Goal: Information Seeking & Learning: Learn about a topic

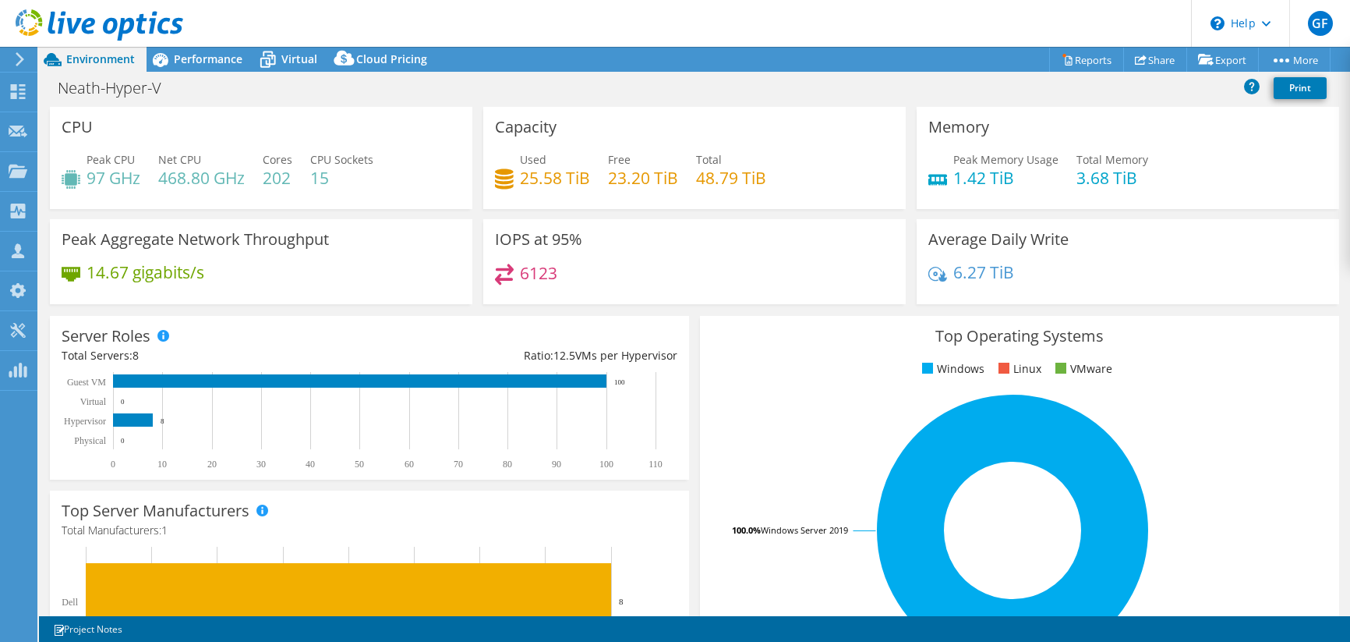
select select "USD"
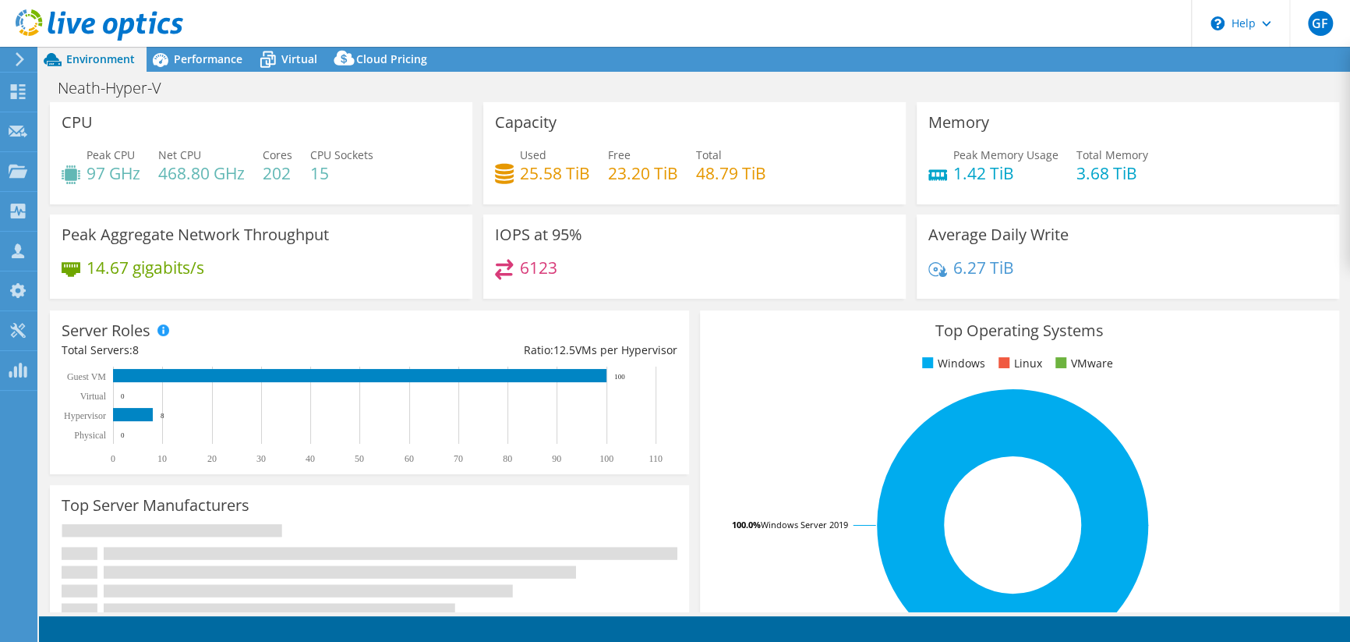
select select "USD"
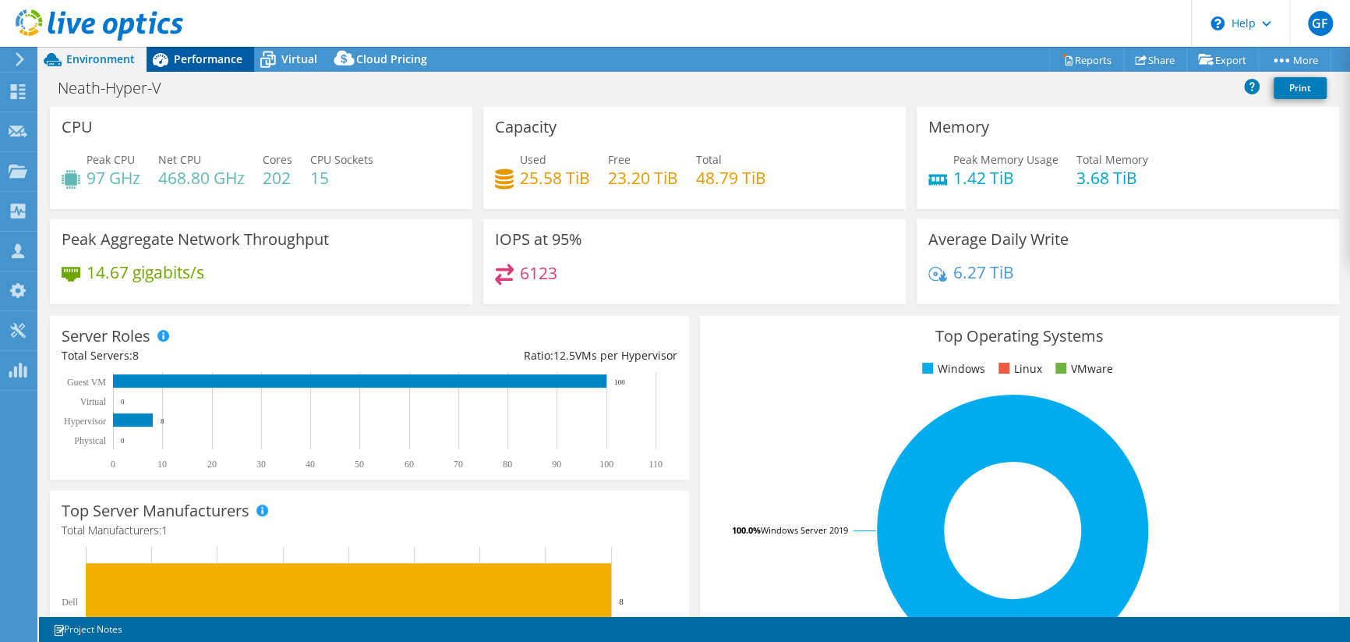
click at [199, 62] on span "Performance" at bounding box center [208, 58] width 69 height 15
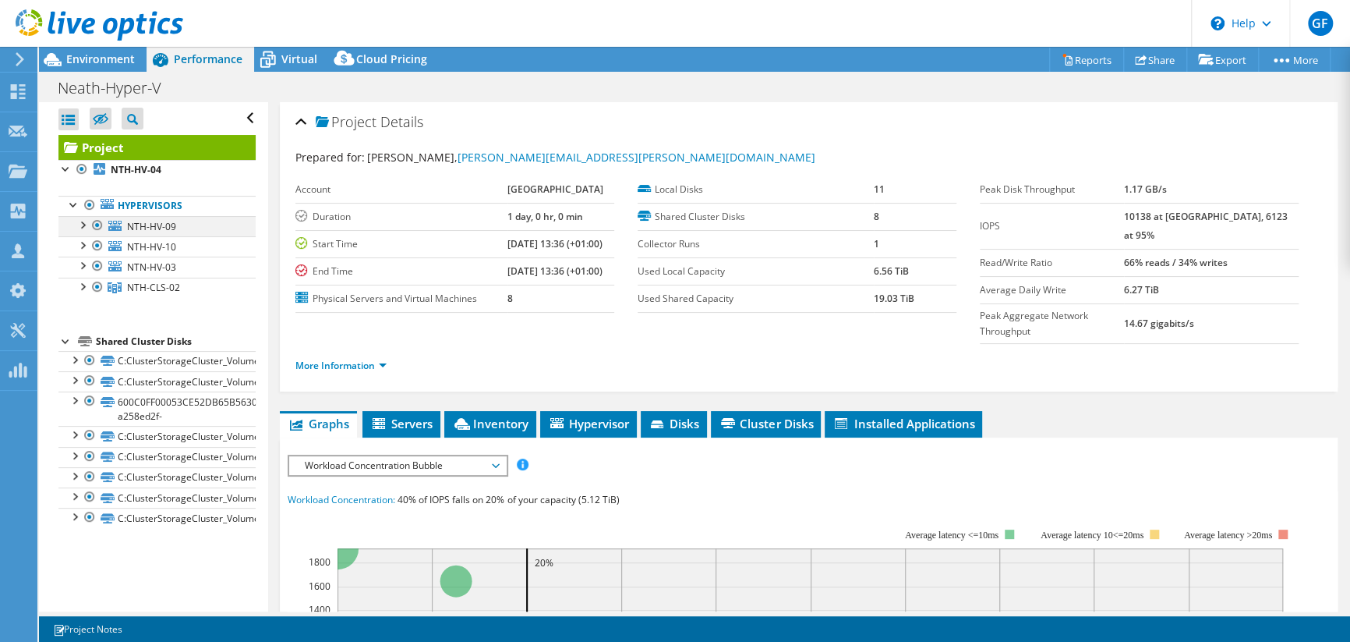
click at [83, 225] on div at bounding box center [82, 224] width 16 height 16
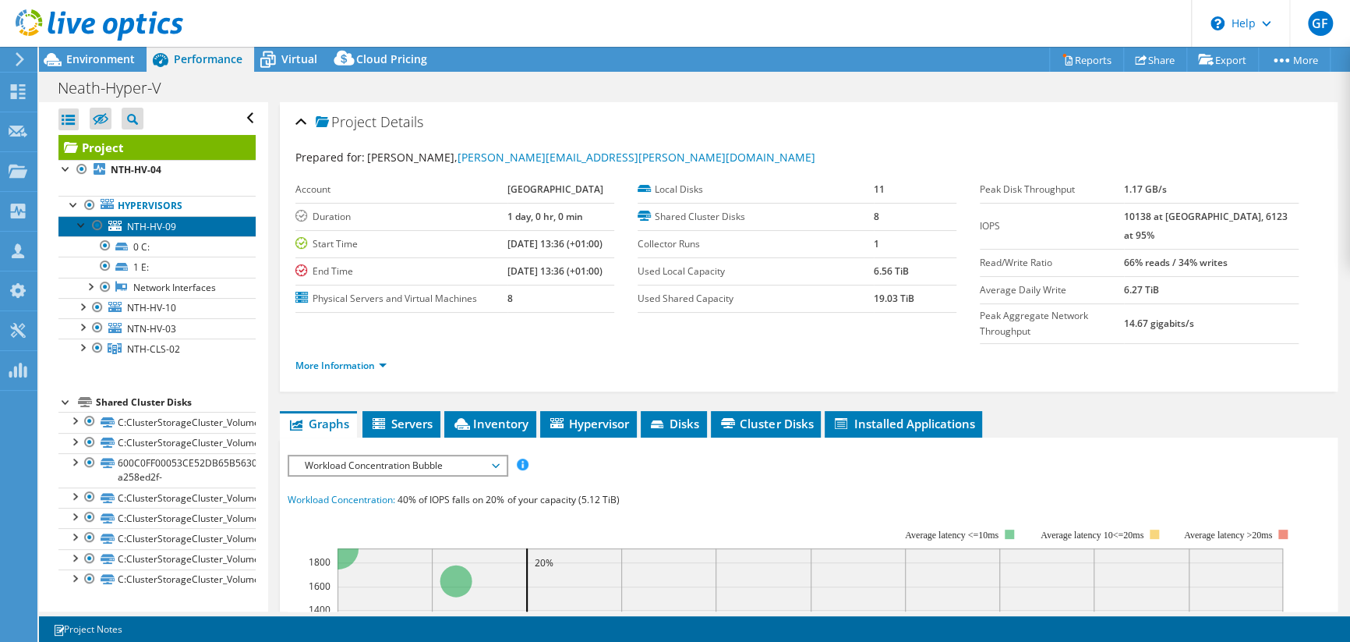
click at [122, 225] on link "NTH-HV-09" at bounding box center [156, 226] width 197 height 20
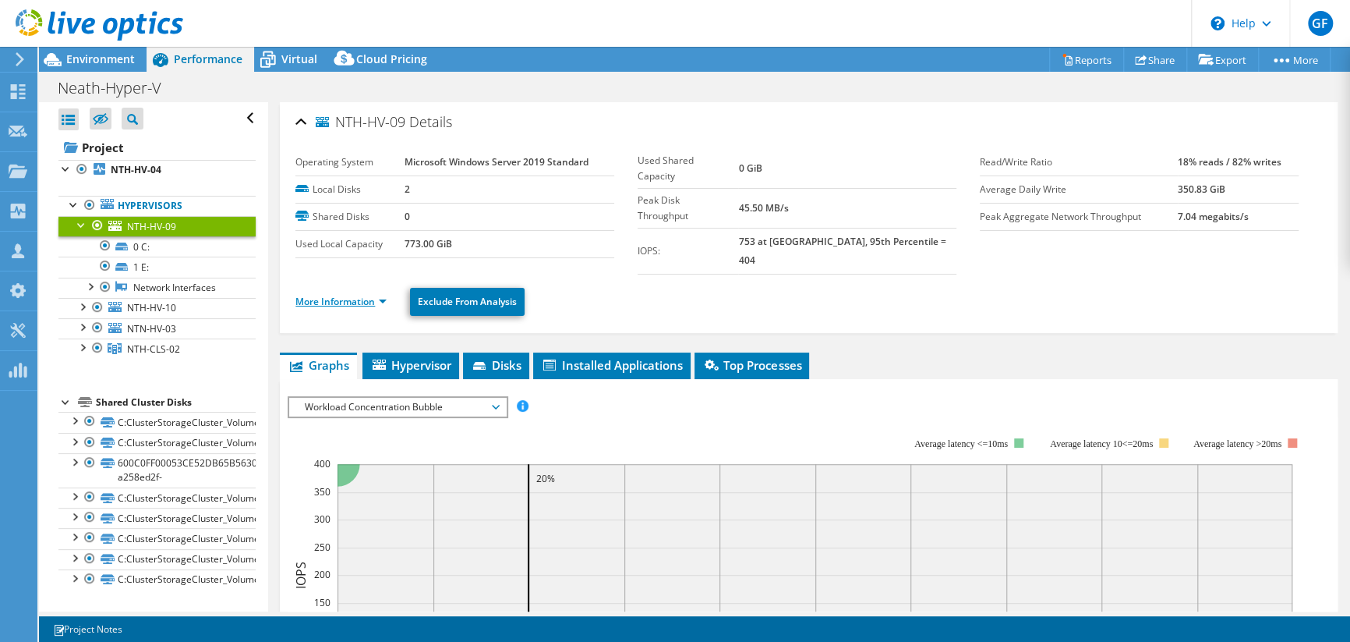
click at [326, 295] on link "More Information" at bounding box center [340, 301] width 91 height 13
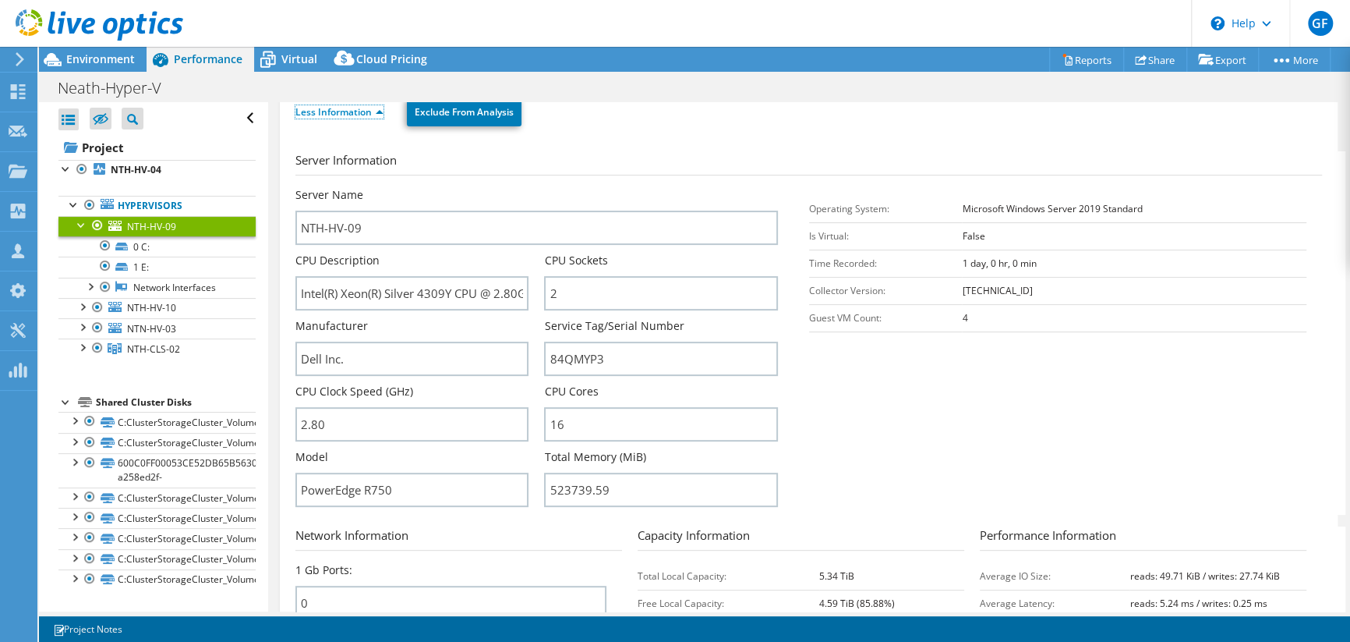
scroll to position [233, 0]
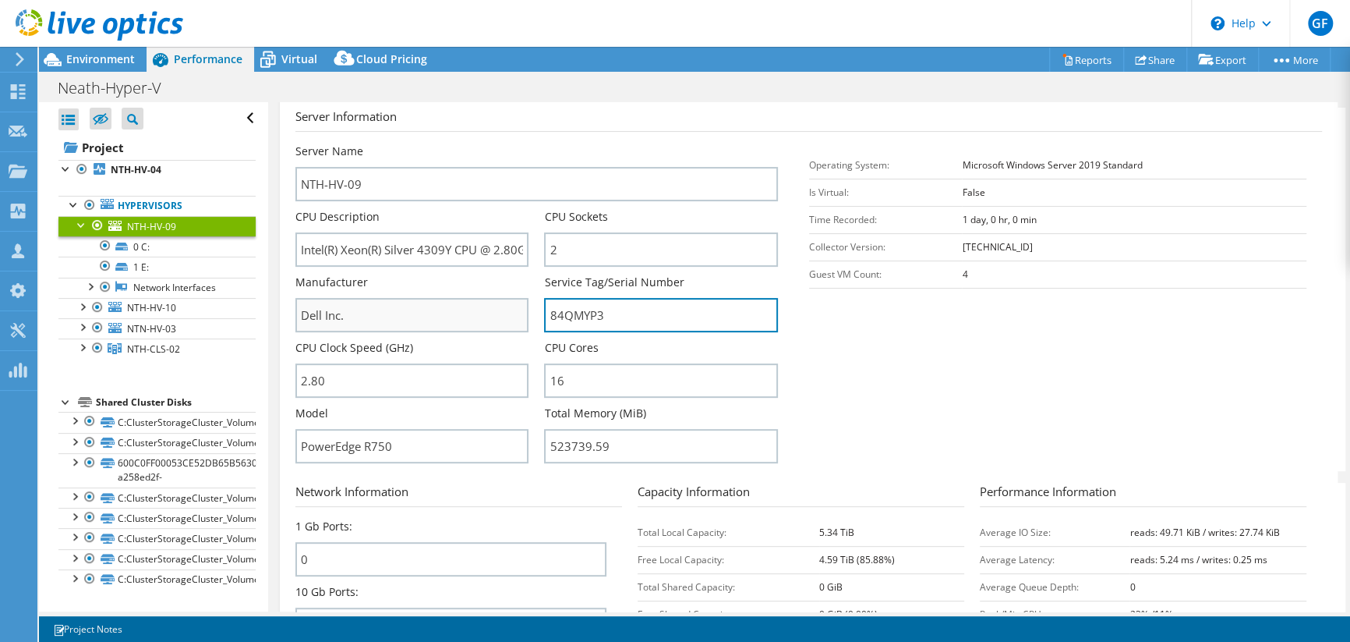
drag, startPoint x: 610, startPoint y: 295, endPoint x: 449, endPoint y: 294, distance: 161.4
click at [449, 143] on div "Server Name NTH-HV-09 CPU Description Intel(R) Xeon(R) Silver 4309Y CPU @ 2.80G…" at bounding box center [543, 143] width 497 height 0
click at [79, 347] on div at bounding box center [82, 346] width 16 height 16
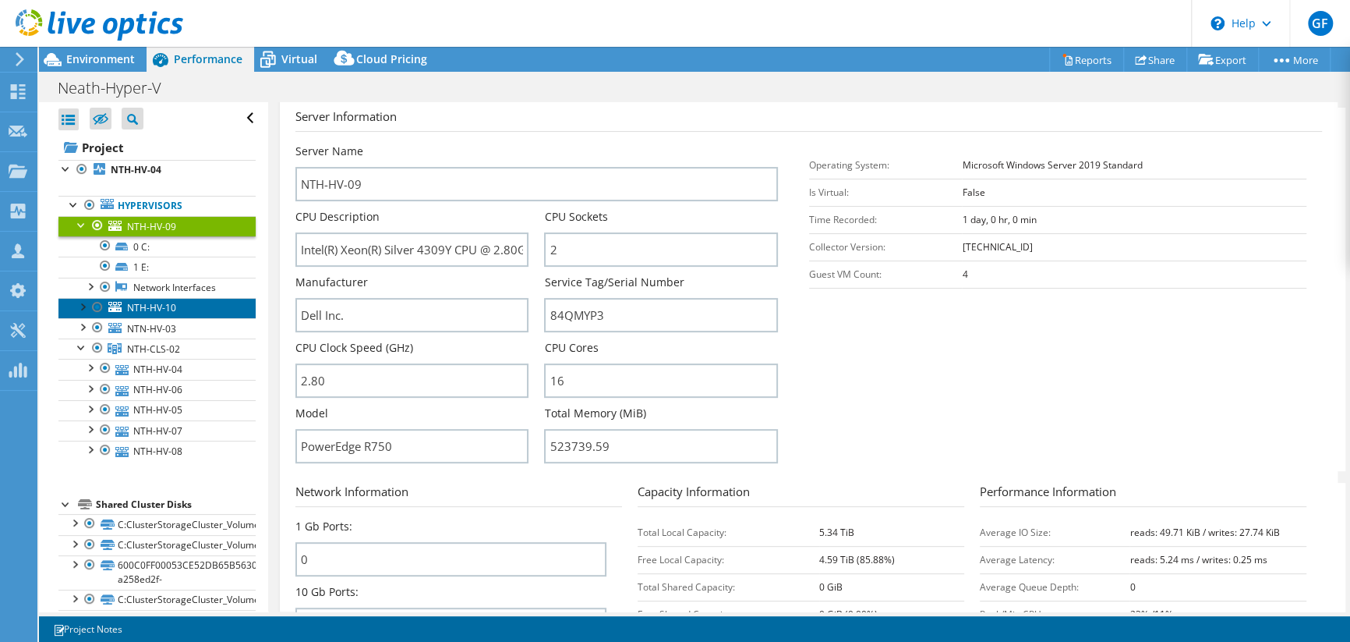
click at [168, 309] on span "NTH-HV-10" at bounding box center [151, 307] width 49 height 13
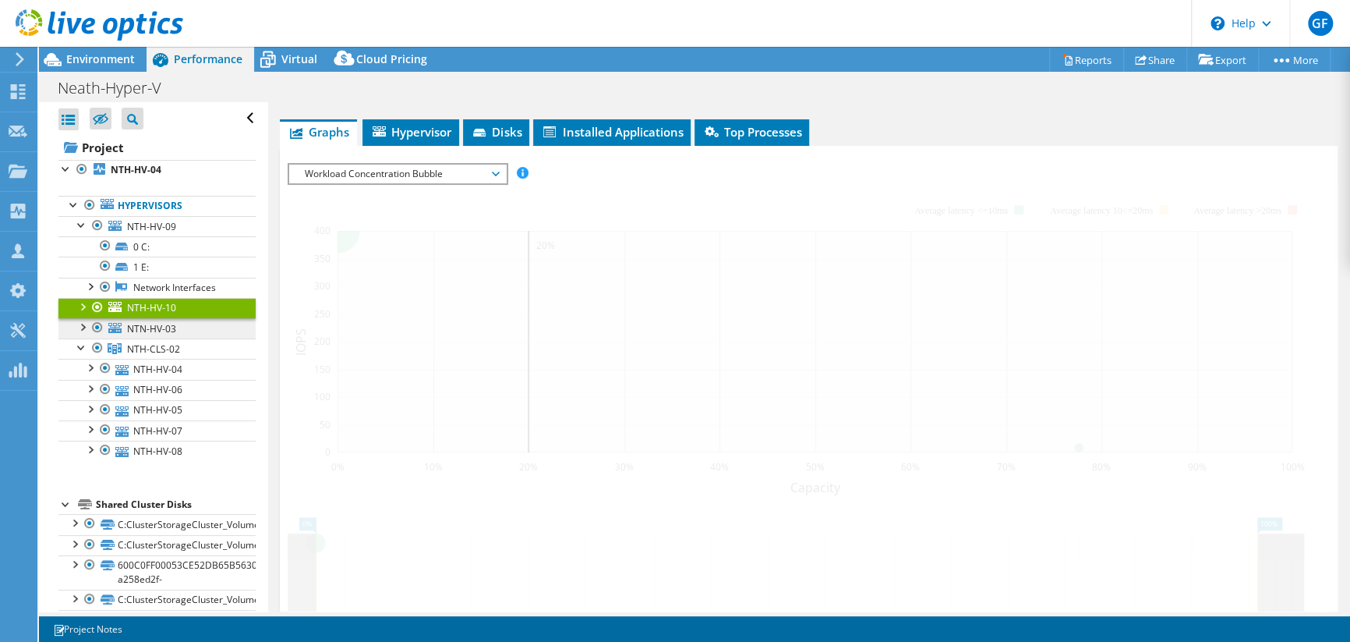
scroll to position [226, 0]
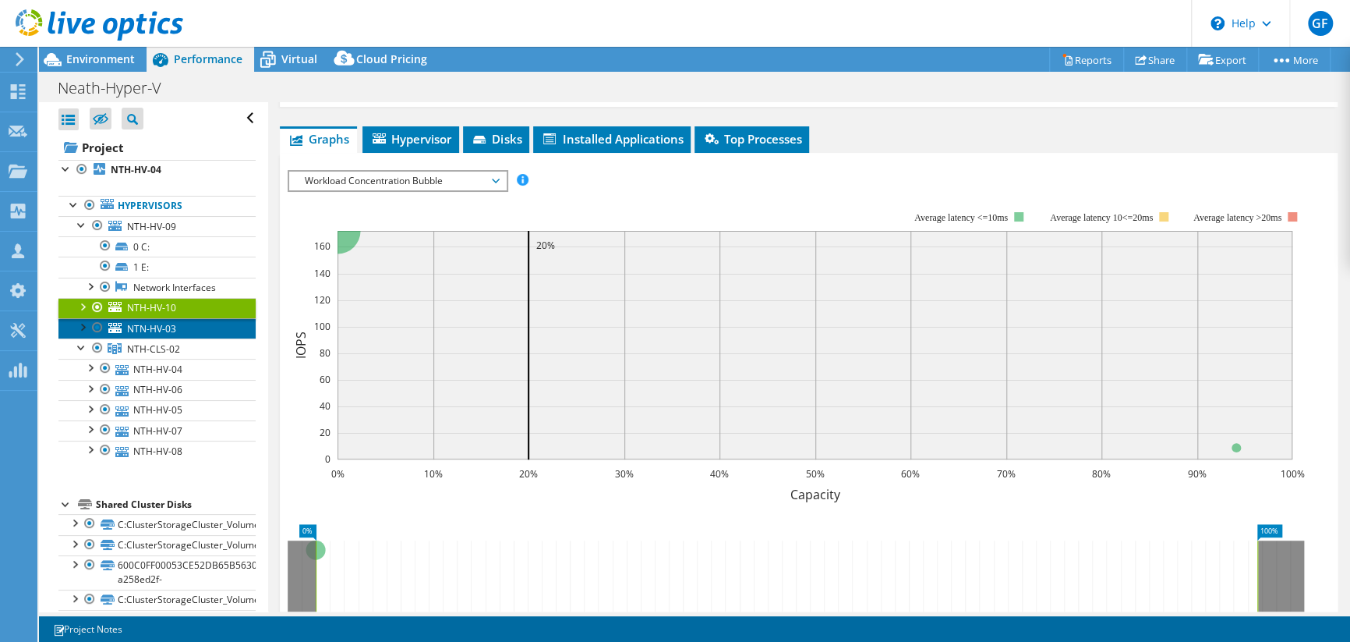
click at [153, 331] on span "NTN-HV-03" at bounding box center [151, 328] width 49 height 13
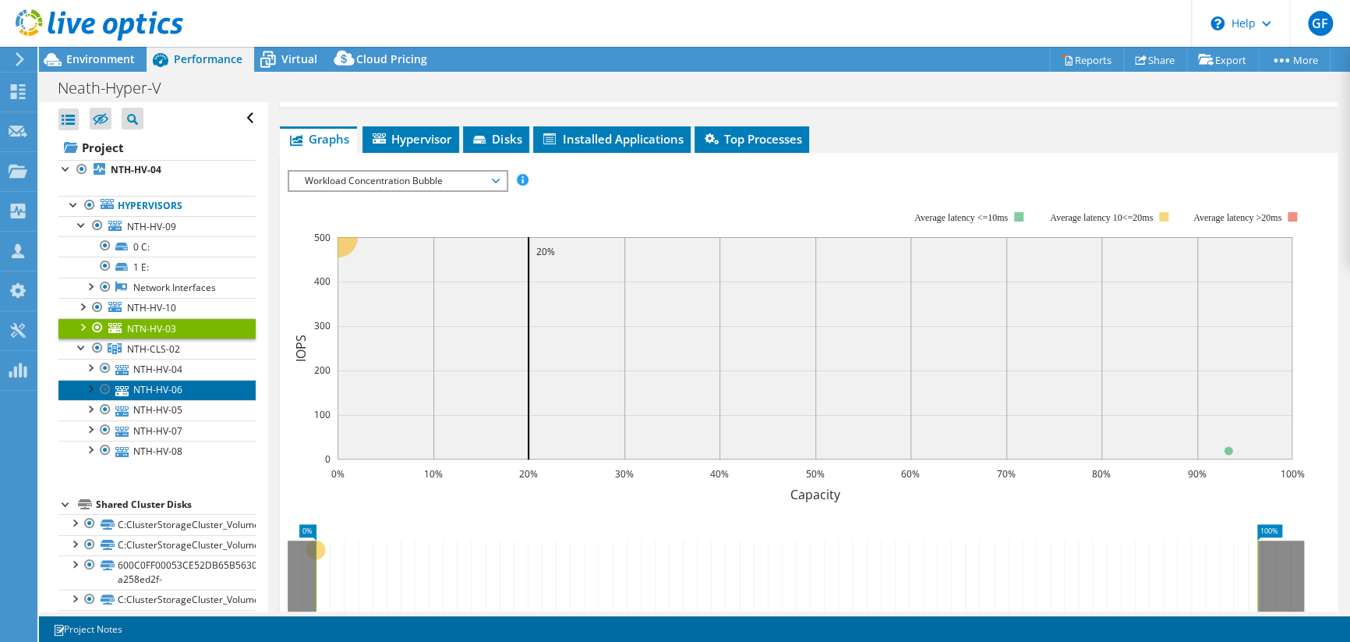
click at [157, 380] on link "NTH-HV-06" at bounding box center [156, 390] width 197 height 20
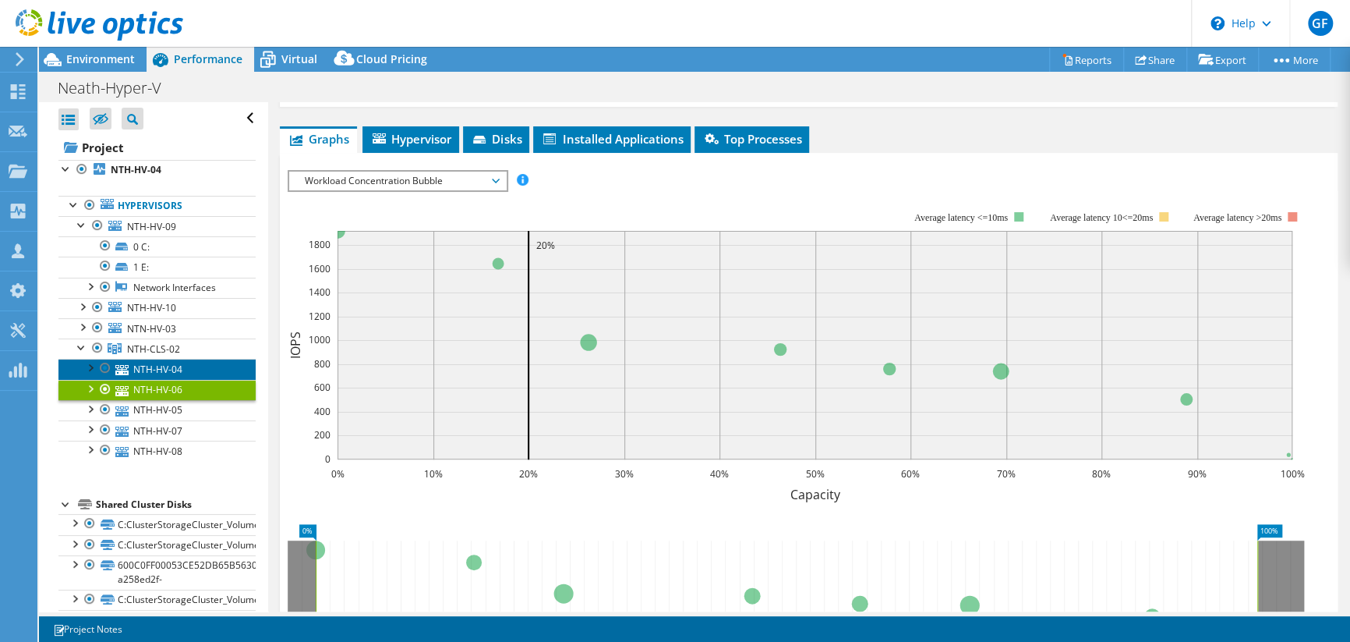
click at [157, 366] on link "NTH-HV-04" at bounding box center [156, 369] width 197 height 20
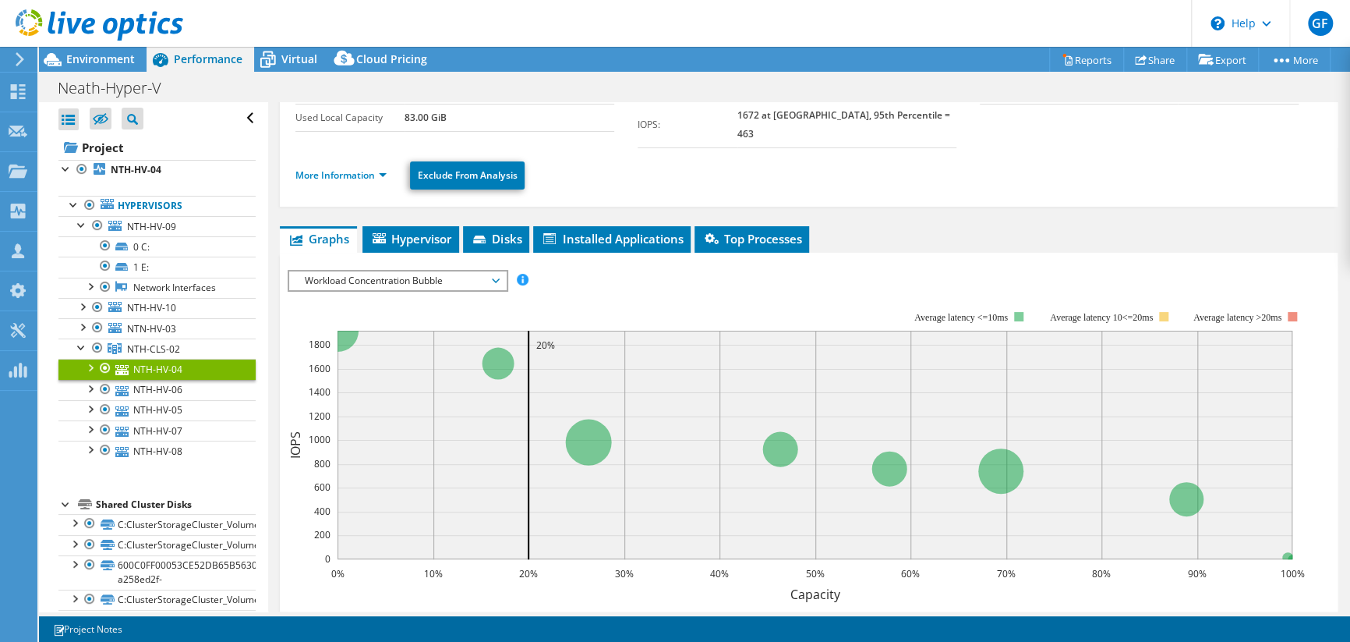
scroll to position [0, 0]
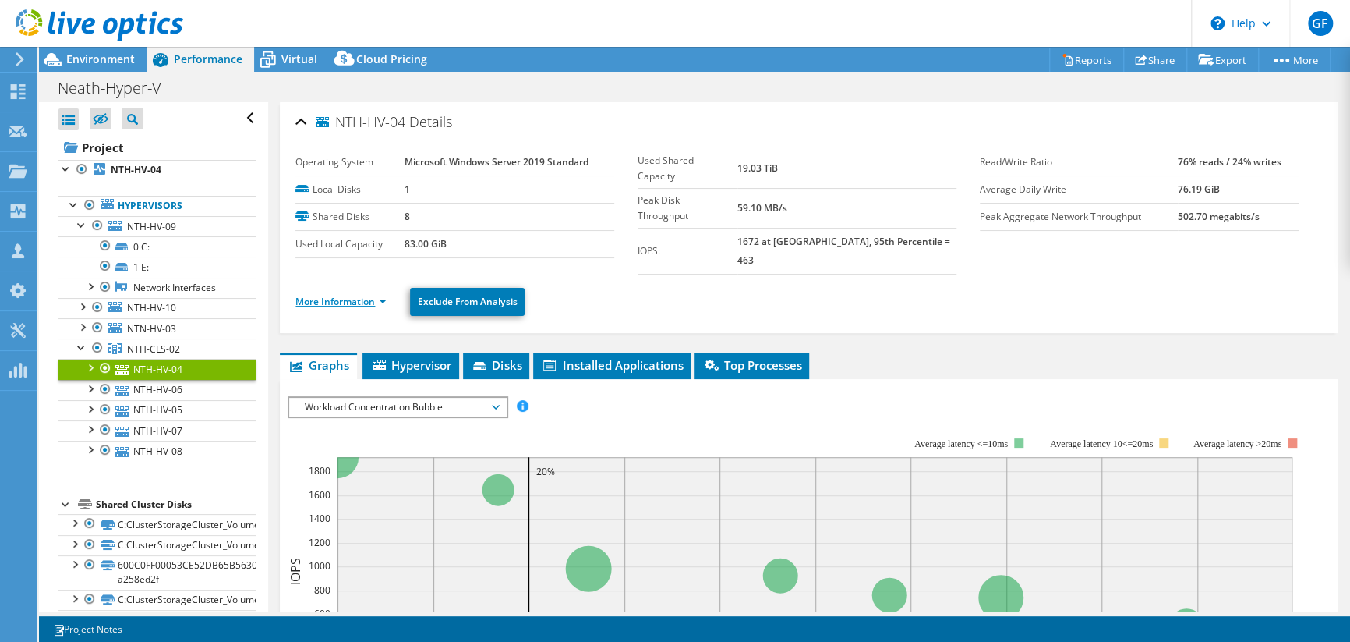
click at [361, 295] on link "More Information" at bounding box center [340, 301] width 91 height 13
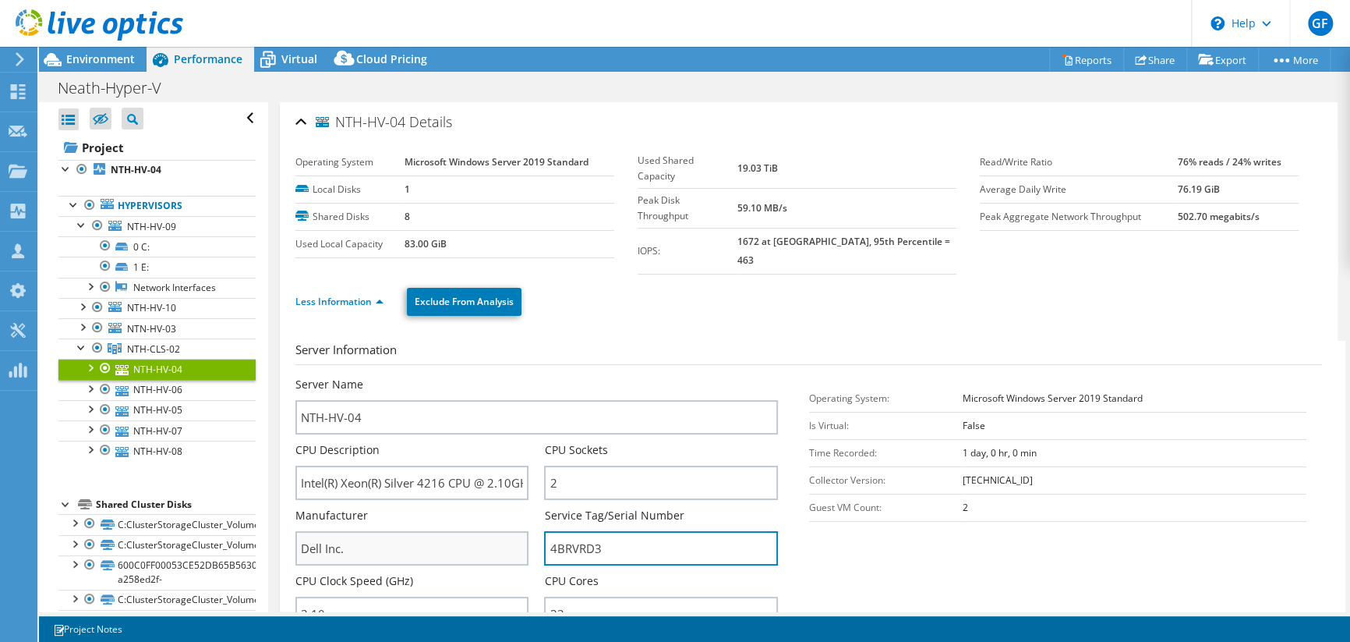
drag, startPoint x: 599, startPoint y: 529, endPoint x: 380, endPoint y: 518, distance: 219.3
click at [388, 377] on div "Server Name NTH-HV-04 CPU Description Intel(R) Xeon(R) Silver 4216 CPU @ 2.10GH…" at bounding box center [543, 377] width 497 height 0
click at [74, 225] on div at bounding box center [82, 224] width 16 height 16
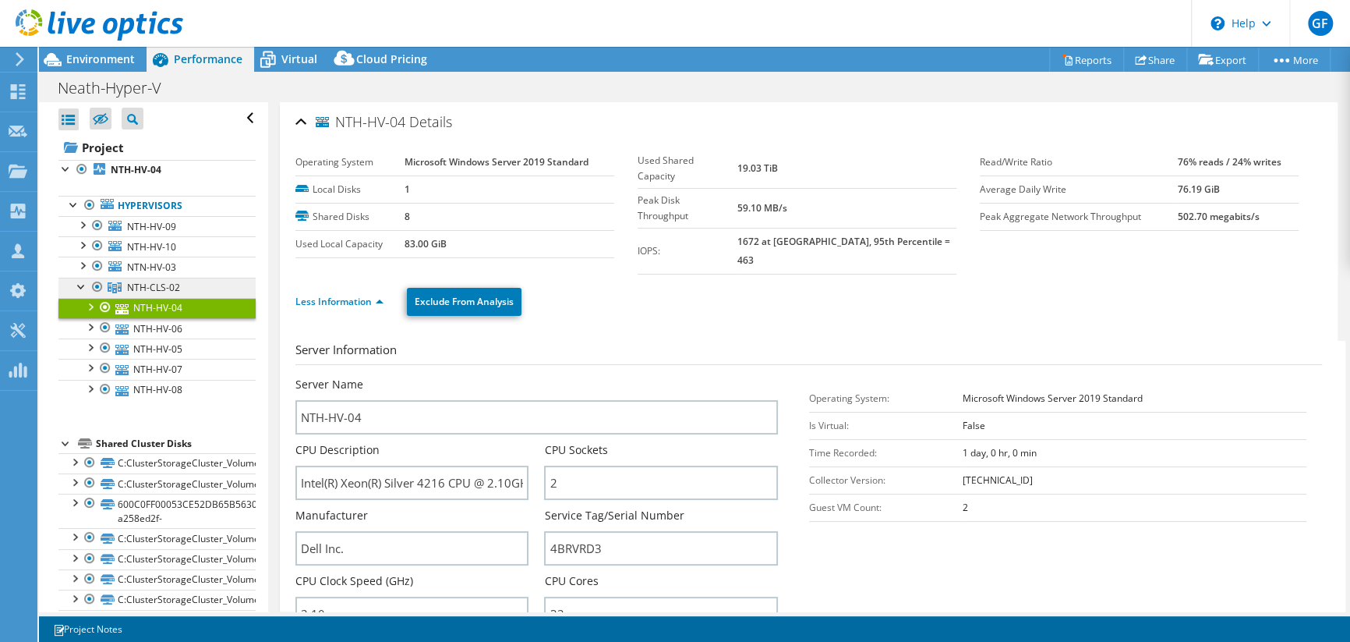
click at [146, 283] on span "NTH-CLS-02" at bounding box center [153, 287] width 53 height 13
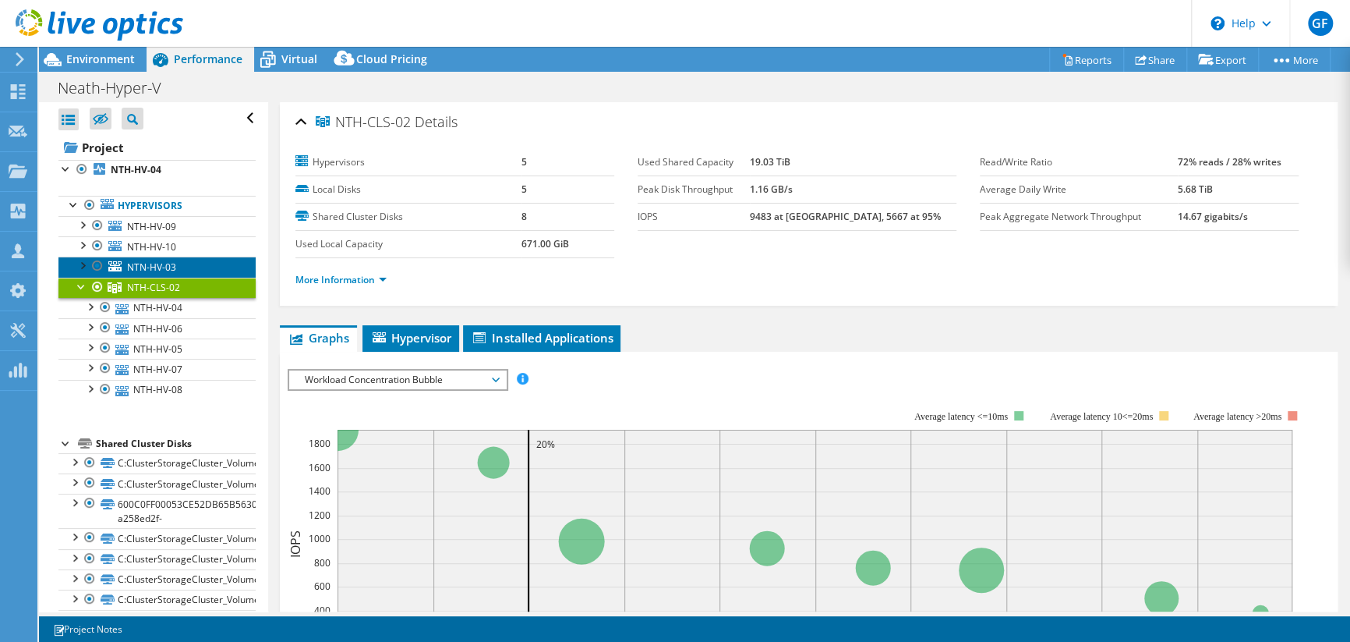
click at [154, 262] on span "NTN-HV-03" at bounding box center [151, 266] width 49 height 13
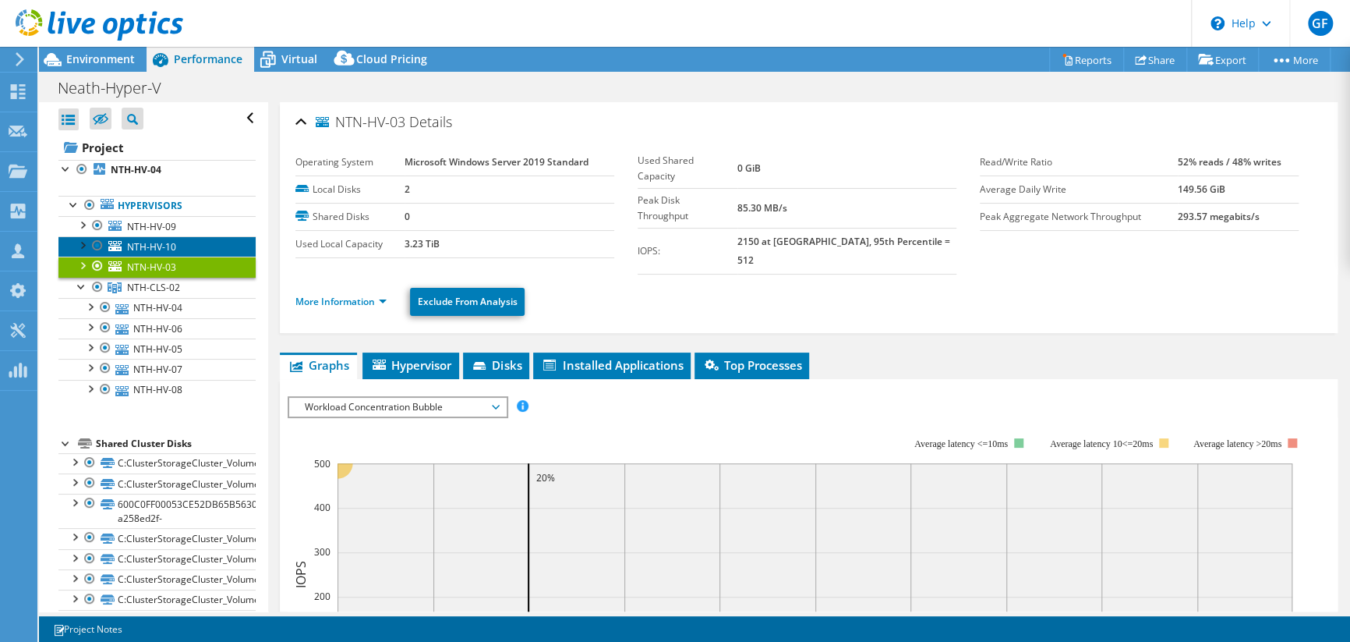
click at [154, 244] on span "NTH-HV-10" at bounding box center [151, 246] width 49 height 13
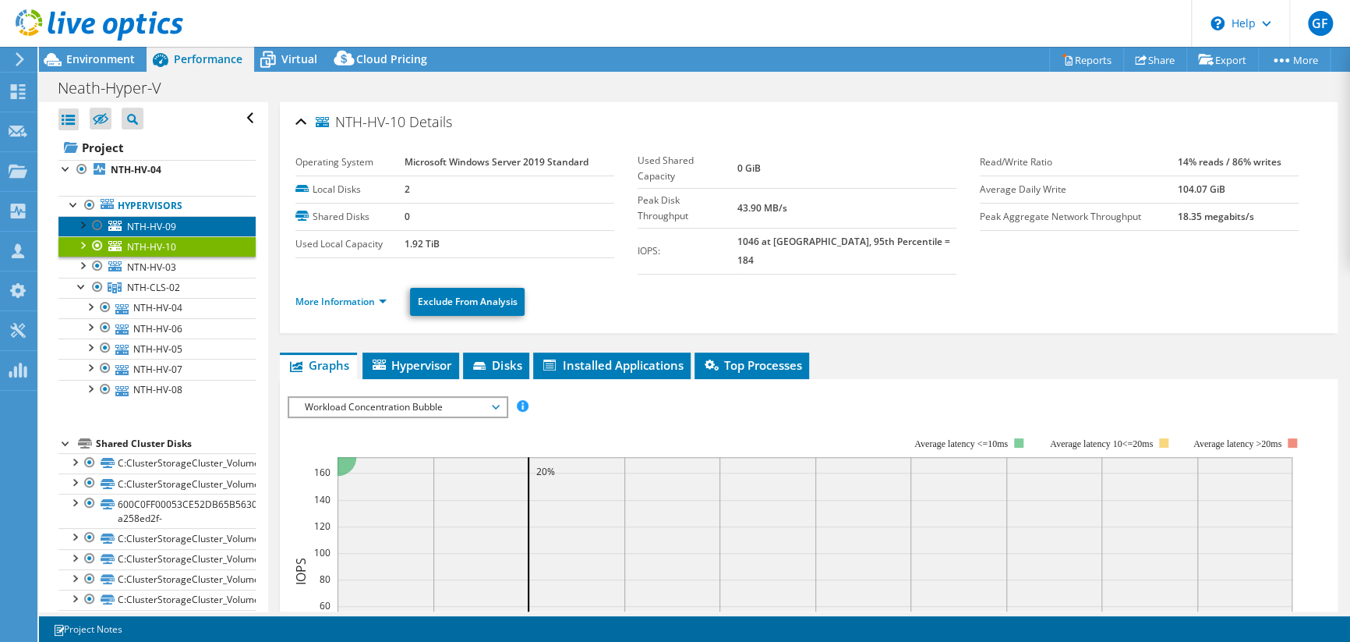
click at [149, 221] on span "NTH-HV-09" at bounding box center [151, 226] width 49 height 13
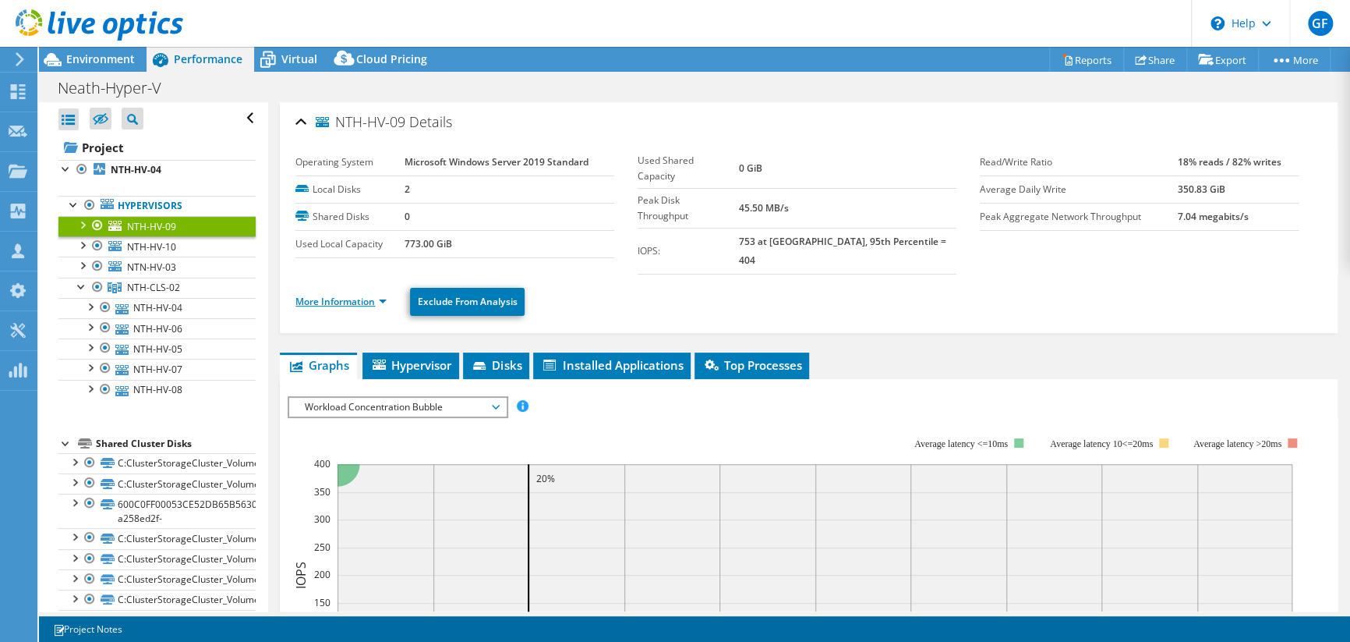
click at [329, 295] on link "More Information" at bounding box center [340, 301] width 91 height 13
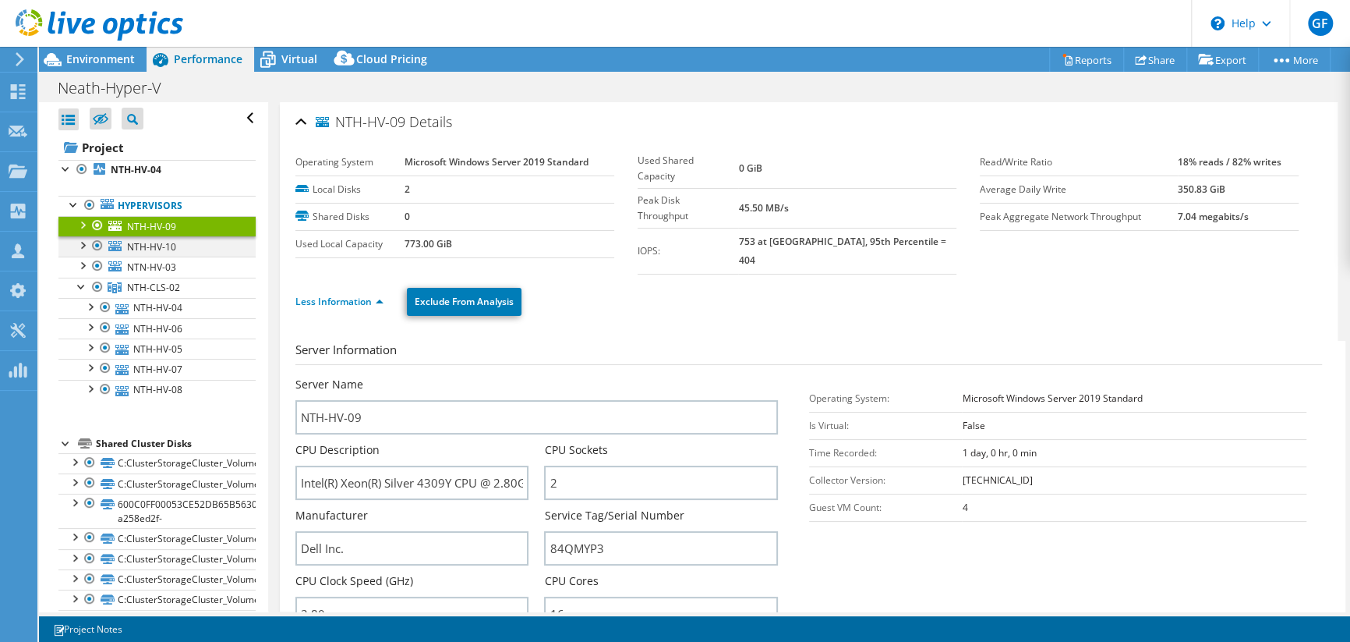
click at [94, 242] on div at bounding box center [98, 245] width 16 height 19
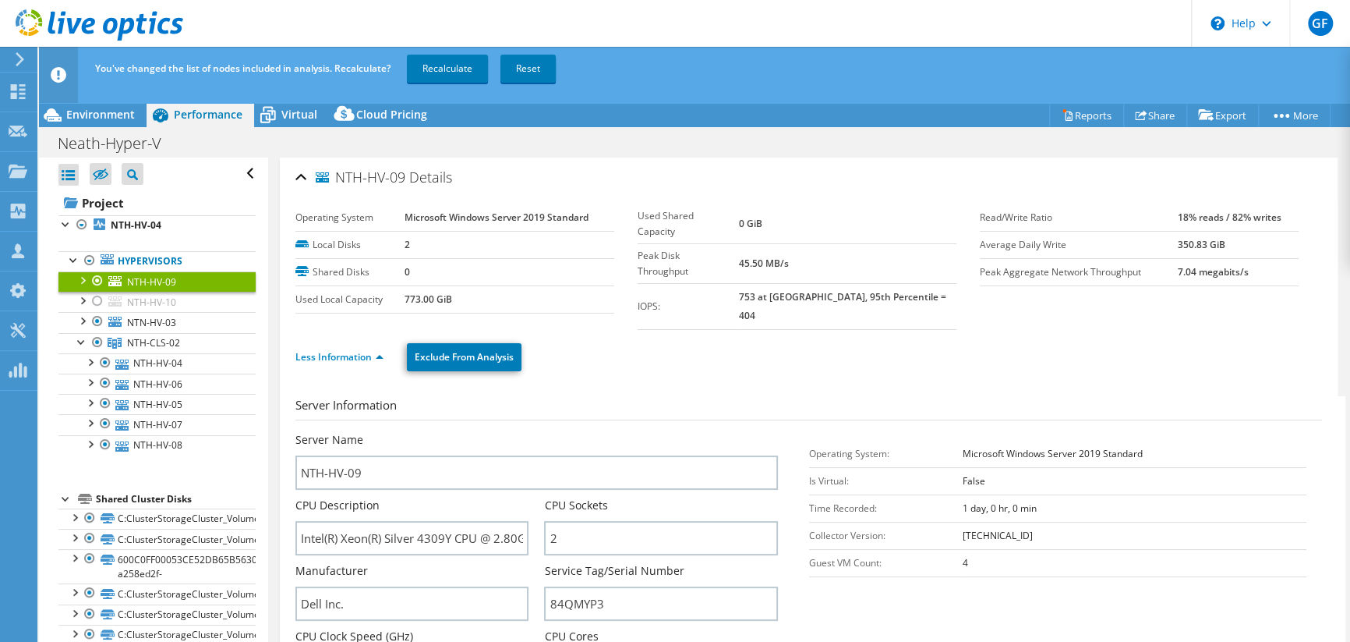
click at [92, 279] on div at bounding box center [98, 280] width 16 height 19
click at [96, 320] on div at bounding box center [98, 321] width 16 height 19
click at [430, 62] on link "Recalculate" at bounding box center [447, 69] width 81 height 28
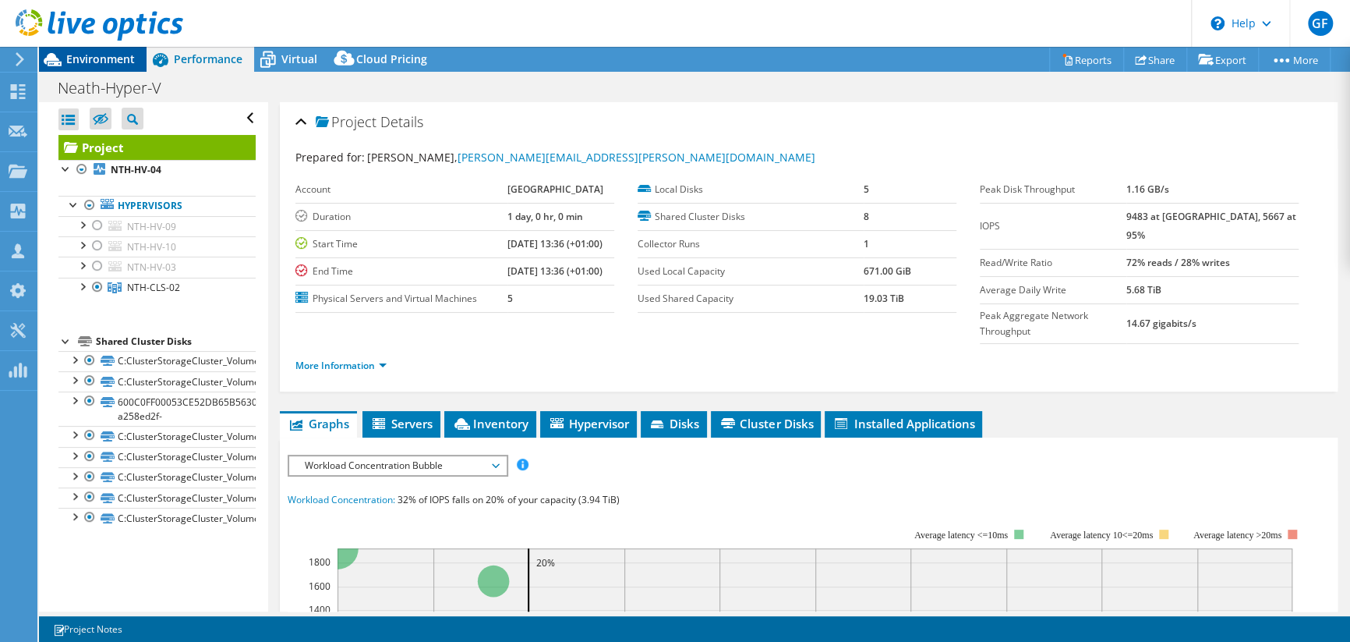
click at [104, 54] on span "Environment" at bounding box center [100, 58] width 69 height 15
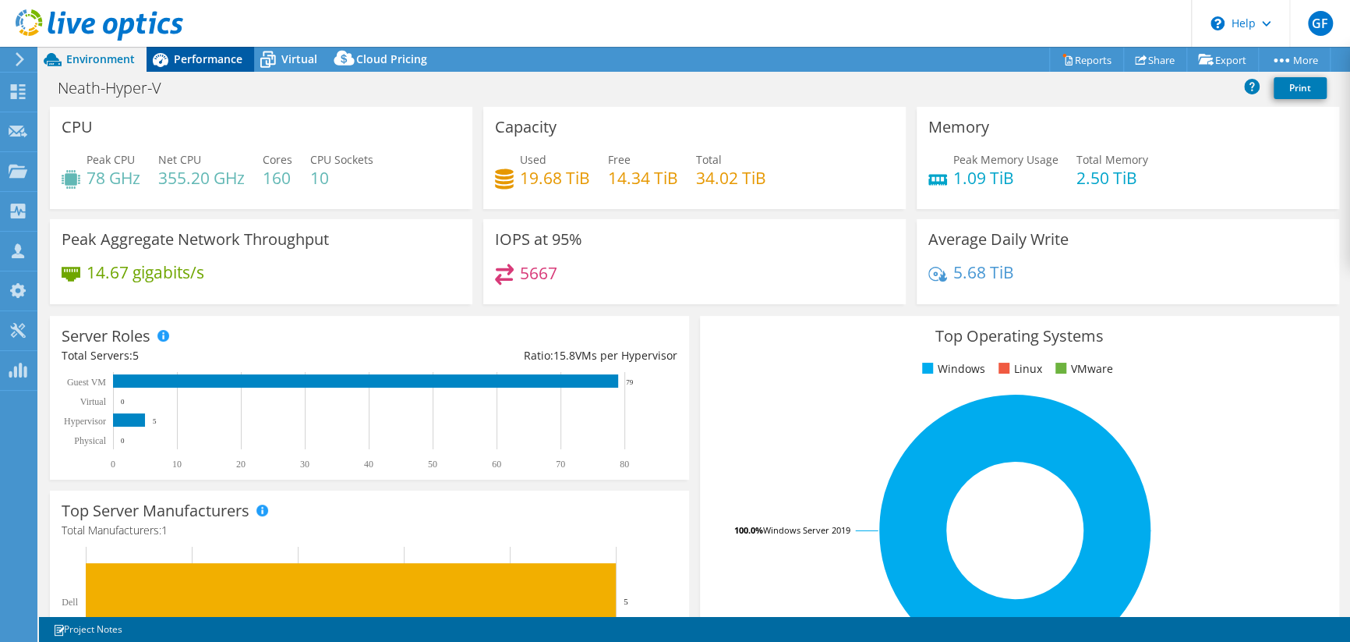
click at [194, 51] on span "Performance" at bounding box center [208, 58] width 69 height 15
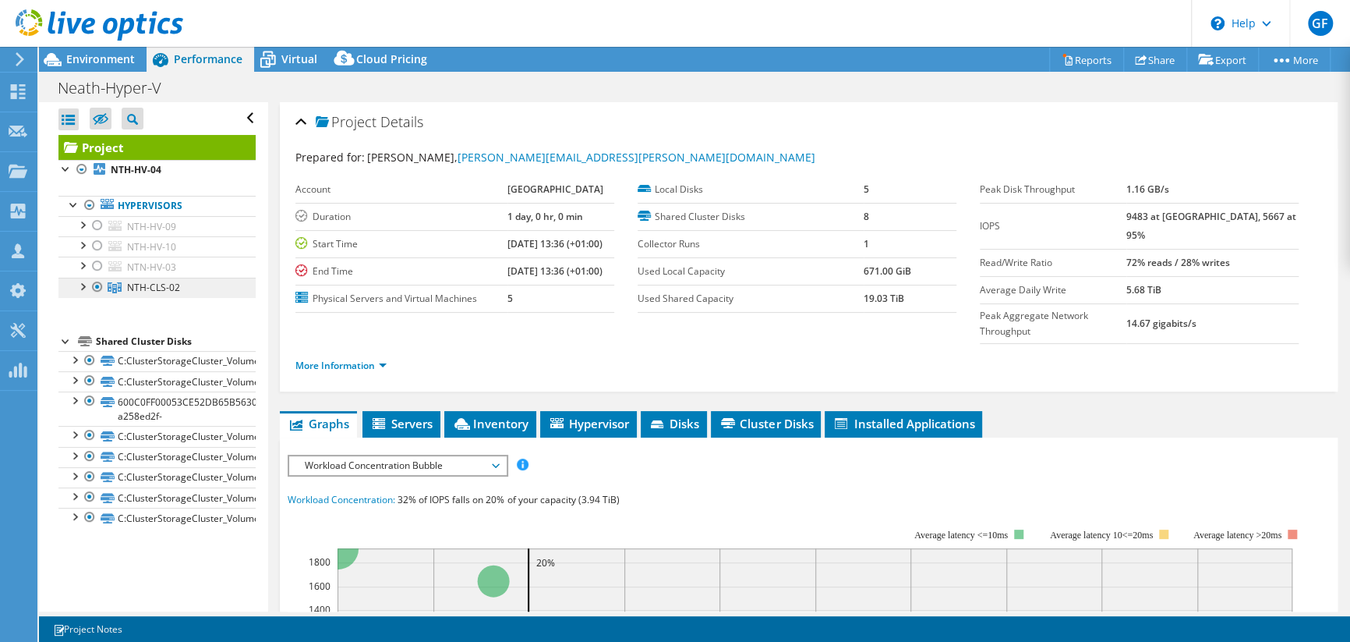
click at [132, 288] on span "NTH-CLS-02" at bounding box center [153, 287] width 53 height 13
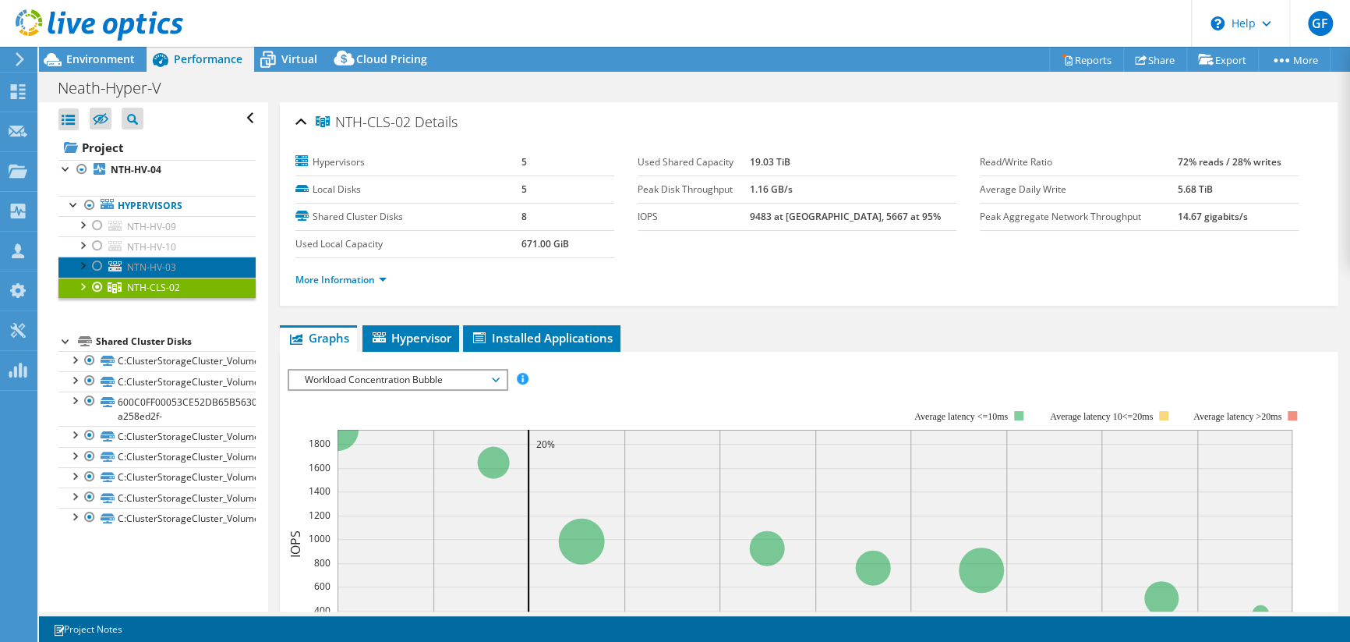
click at [136, 261] on span "NTN-HV-03" at bounding box center [151, 266] width 49 height 13
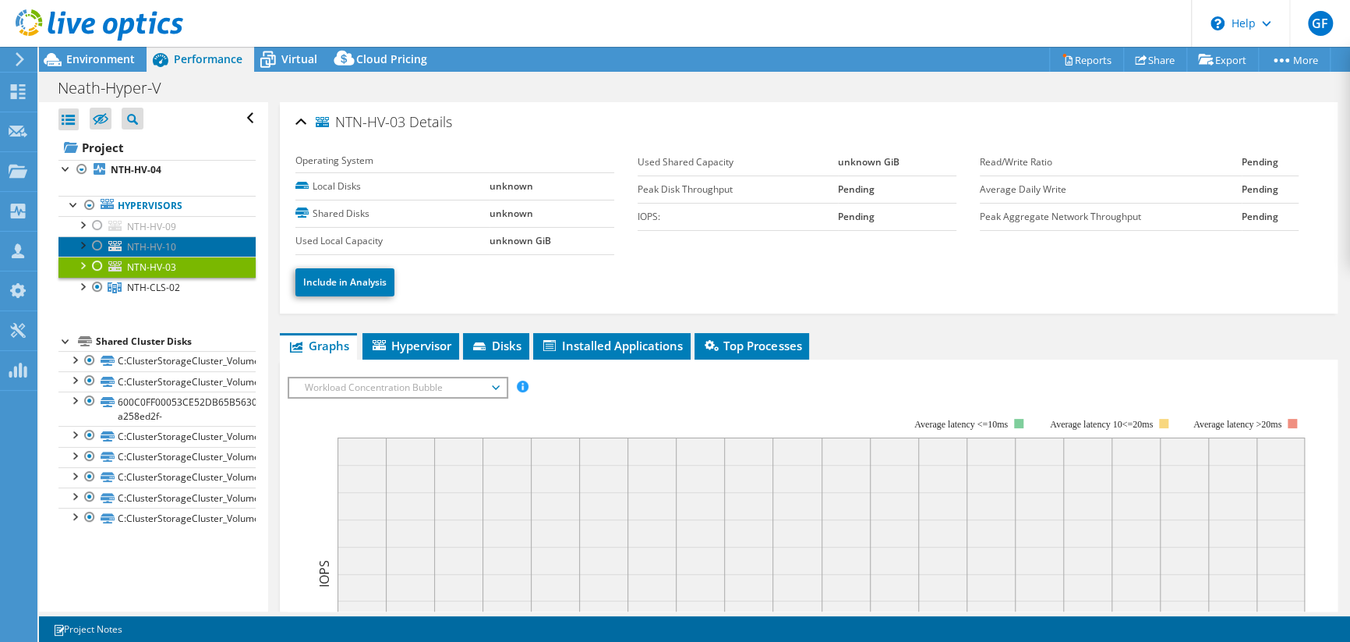
click at [140, 241] on span "NTH-HV-10" at bounding box center [151, 246] width 49 height 13
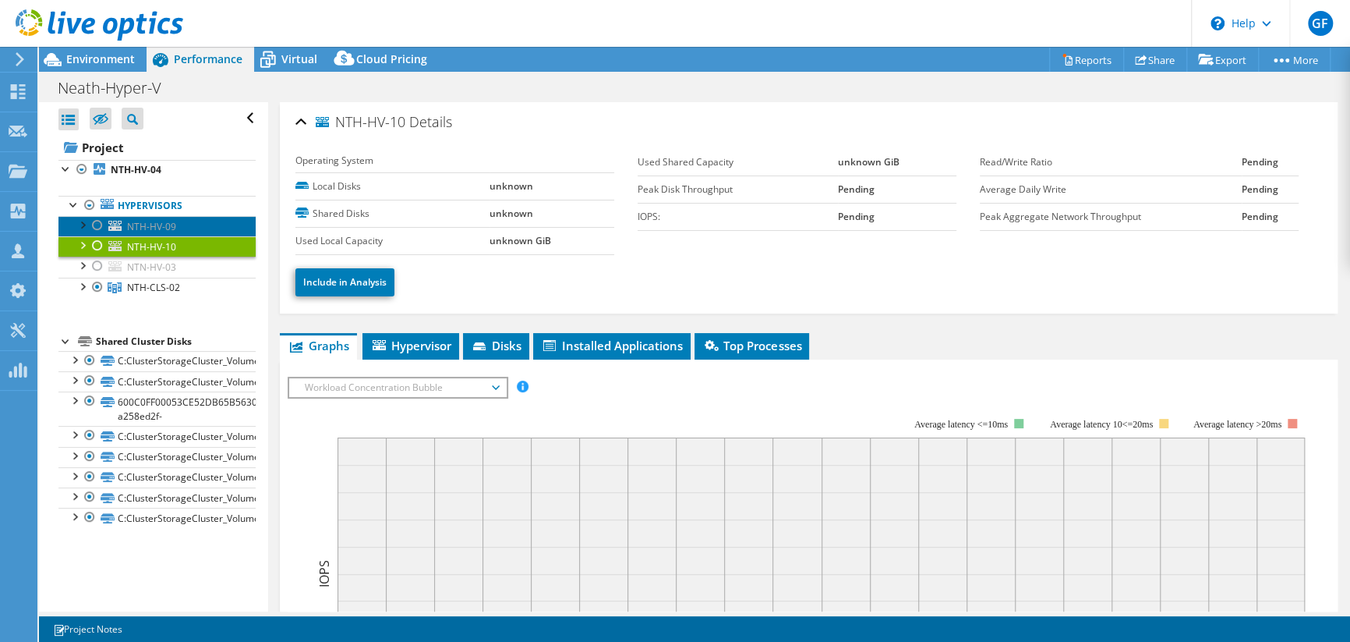
click at [143, 220] on span "NTH-HV-09" at bounding box center [151, 226] width 49 height 13
click at [95, 221] on div at bounding box center [98, 225] width 16 height 19
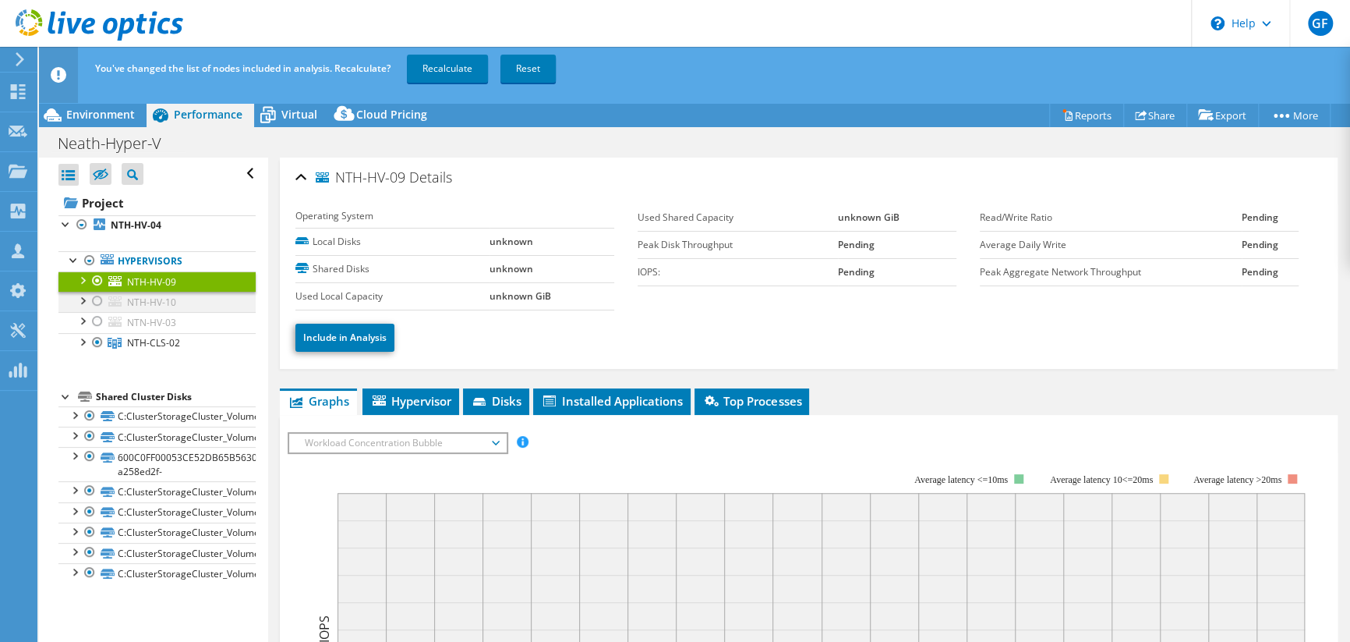
click at [101, 295] on div at bounding box center [98, 301] width 16 height 19
click at [94, 320] on div at bounding box center [98, 321] width 16 height 19
click at [453, 71] on link "Recalculate" at bounding box center [447, 69] width 81 height 28
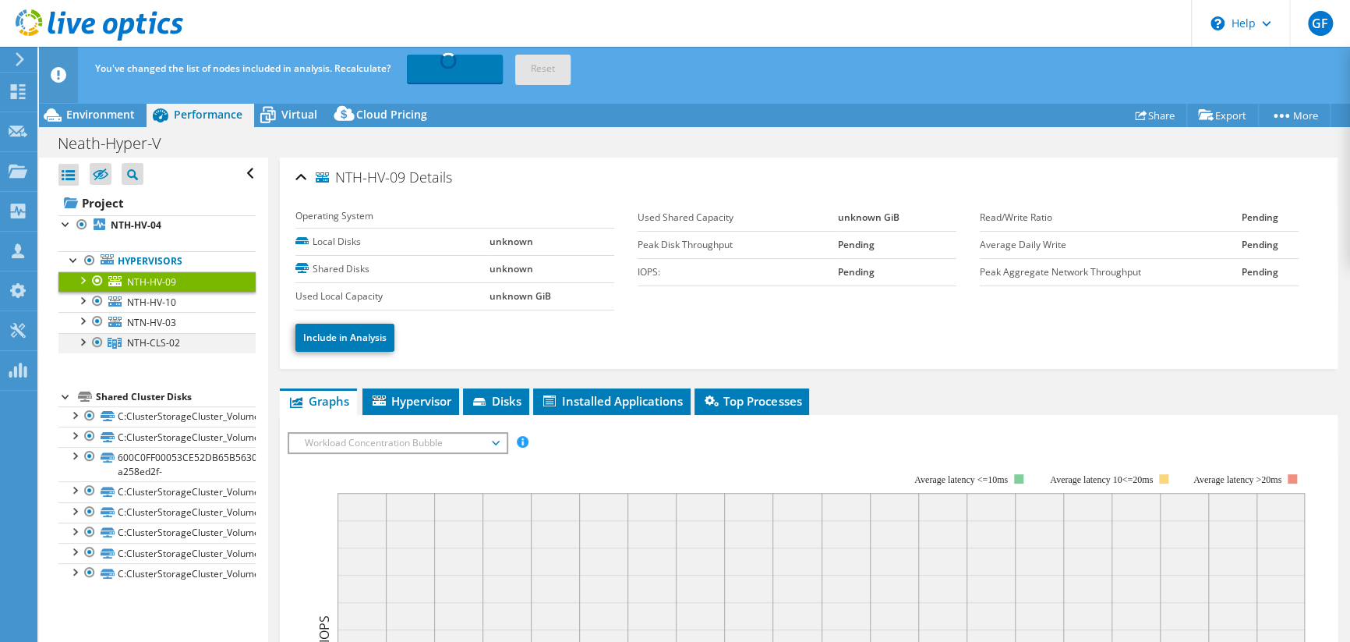
click at [81, 341] on div at bounding box center [82, 341] width 16 height 16
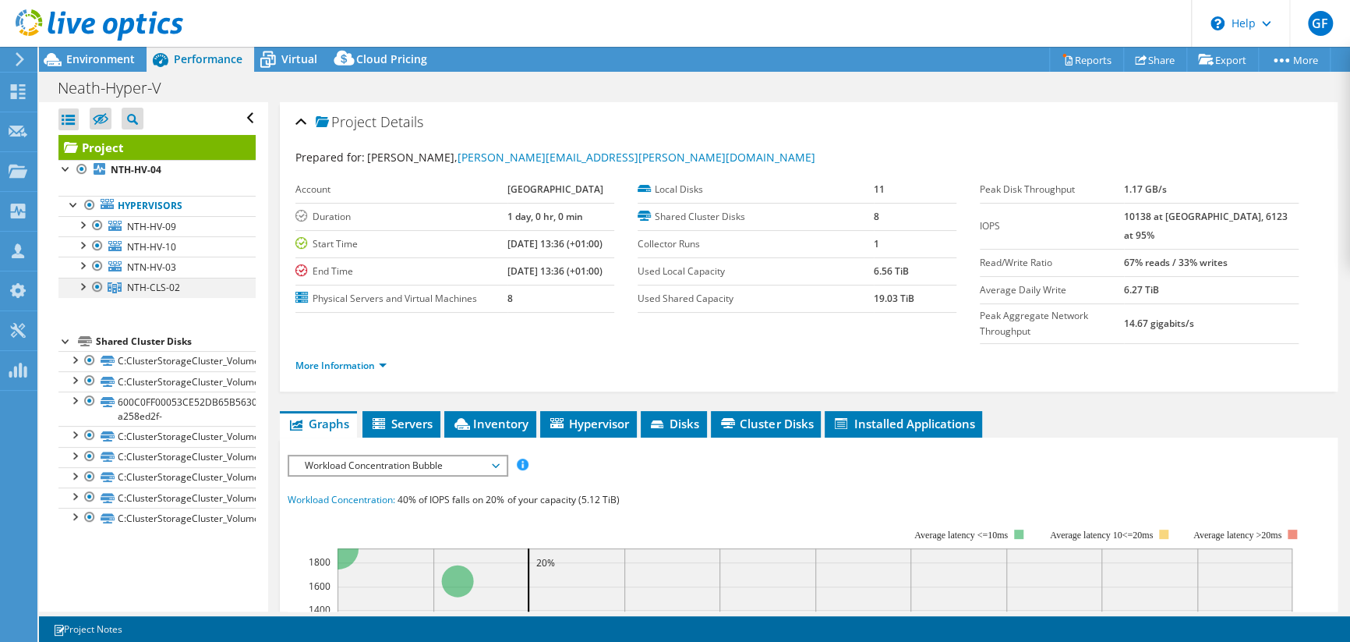
click at [86, 280] on div at bounding box center [82, 286] width 16 height 16
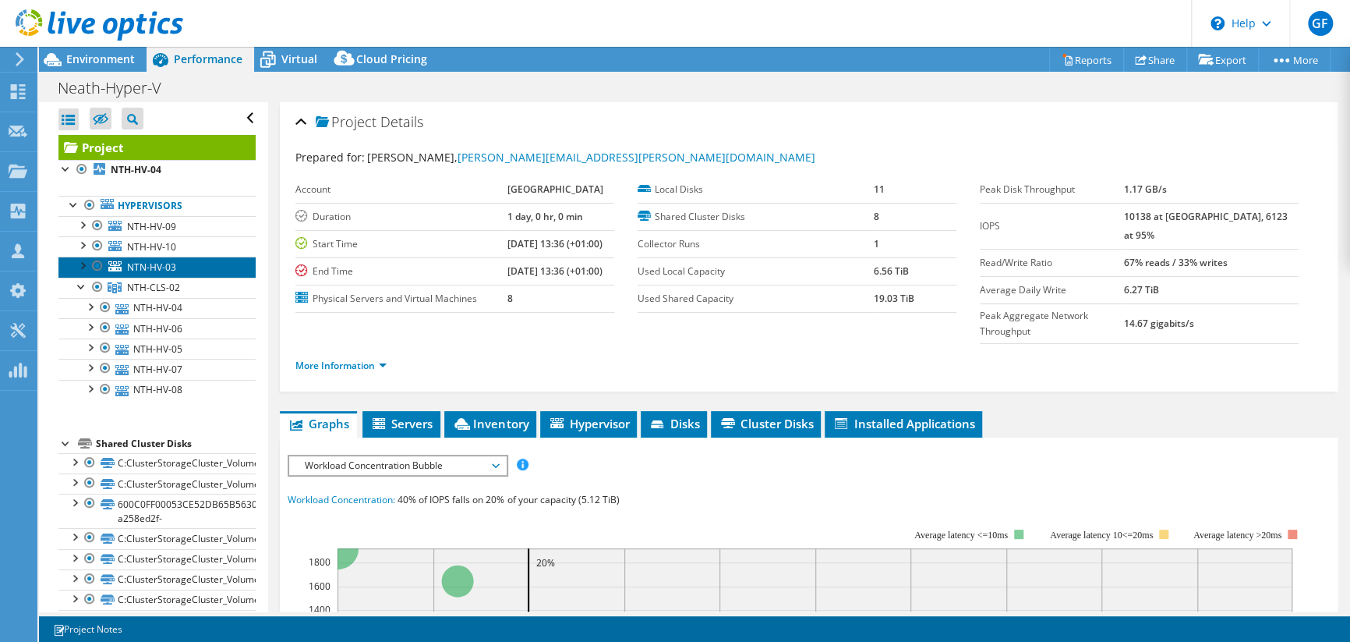
click at [150, 263] on span "NTN-HV-03" at bounding box center [151, 266] width 49 height 13
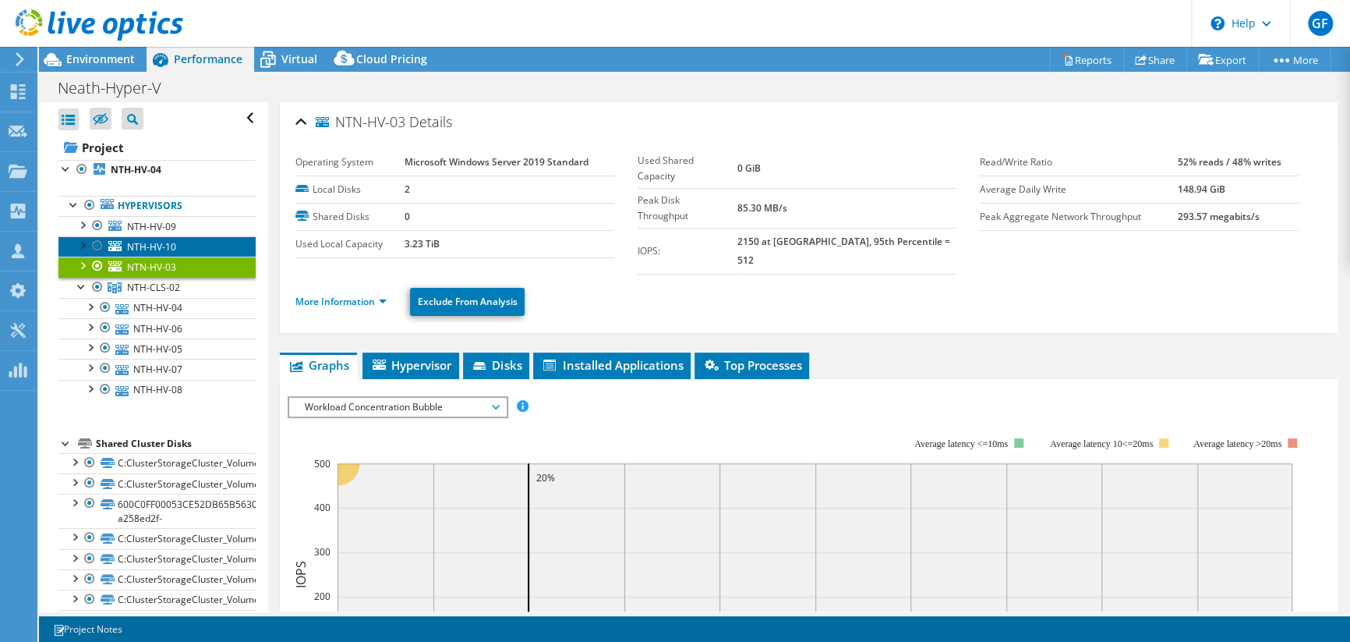
click at [152, 242] on span "NTH-HV-10" at bounding box center [151, 246] width 49 height 13
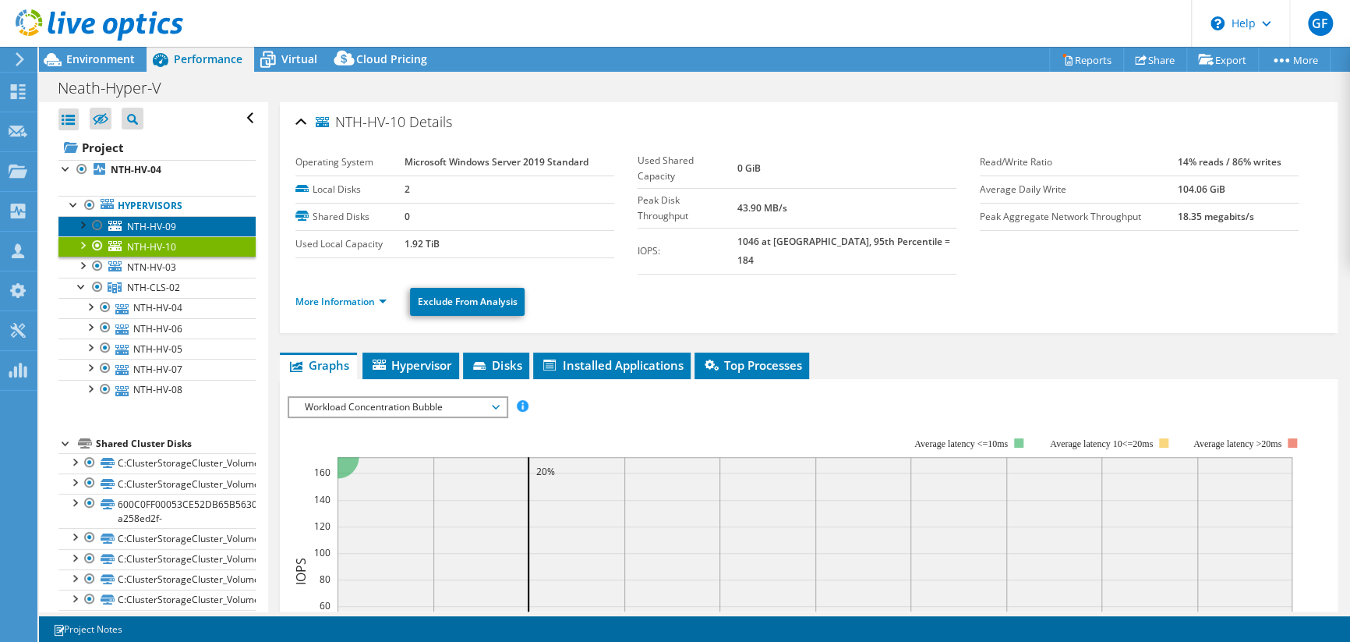
click at [150, 220] on span "NTH-HV-09" at bounding box center [151, 226] width 49 height 13
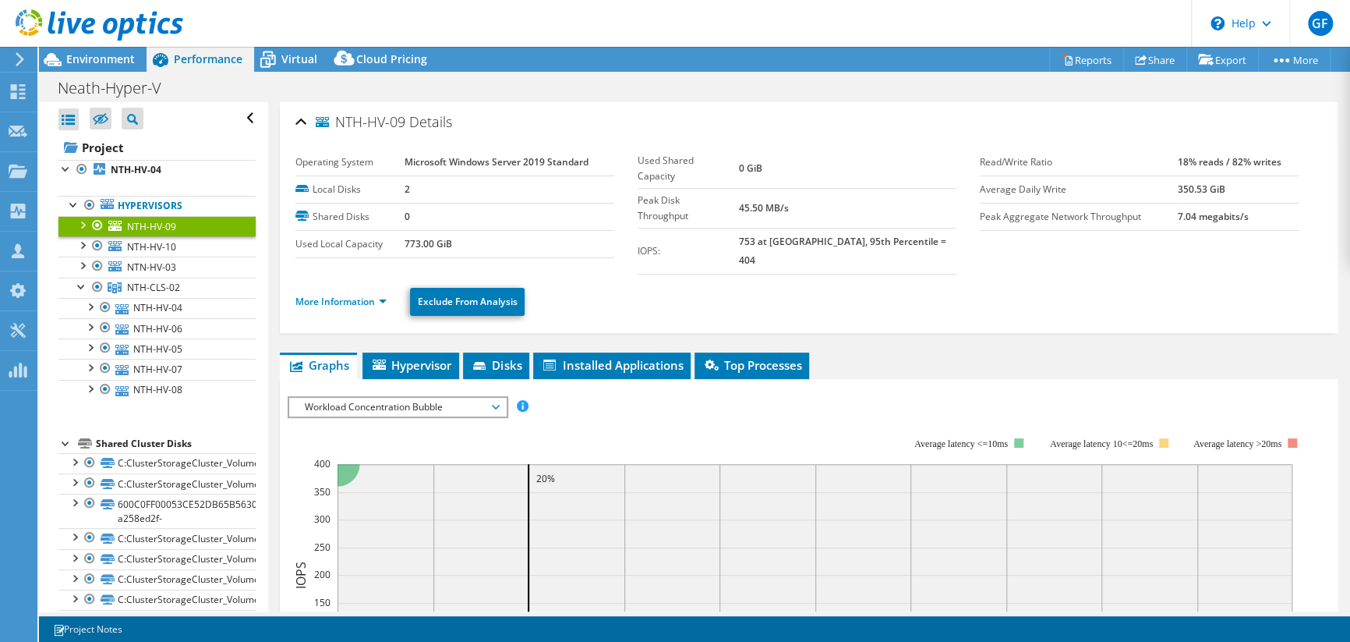
click at [83, 220] on div at bounding box center [82, 224] width 16 height 16
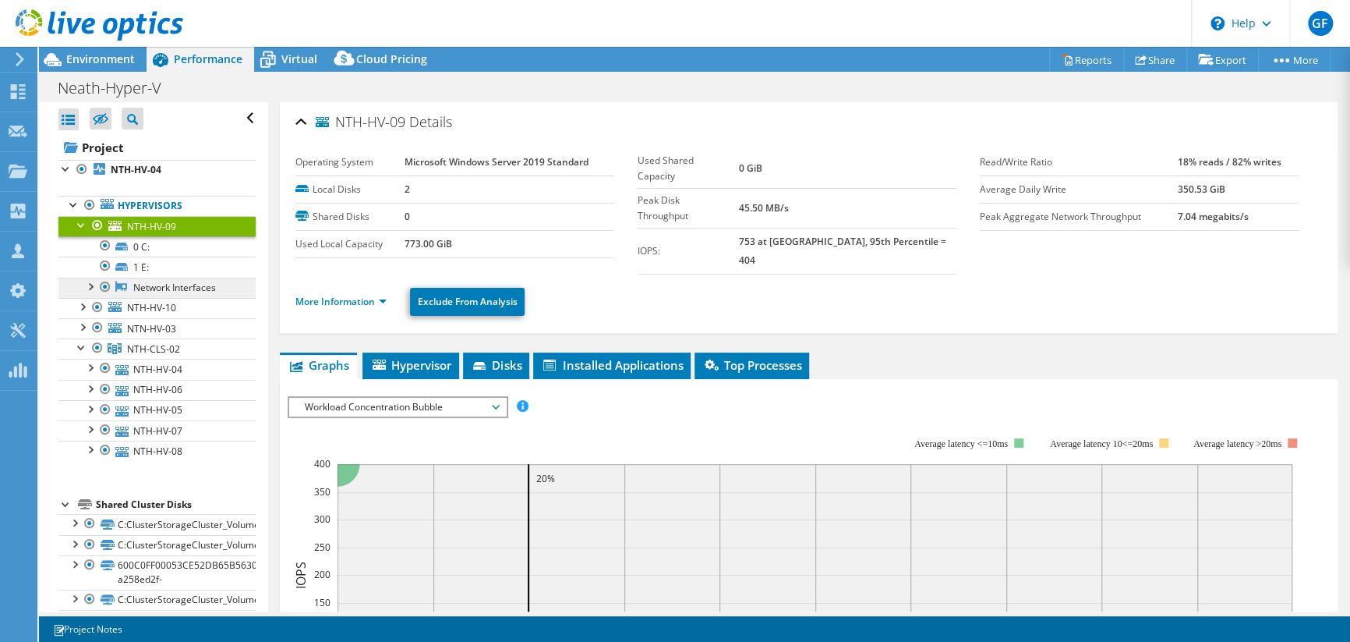
click at [154, 285] on link "Network Interfaces" at bounding box center [156, 288] width 197 height 20
click at [90, 283] on div at bounding box center [90, 286] width 16 height 16
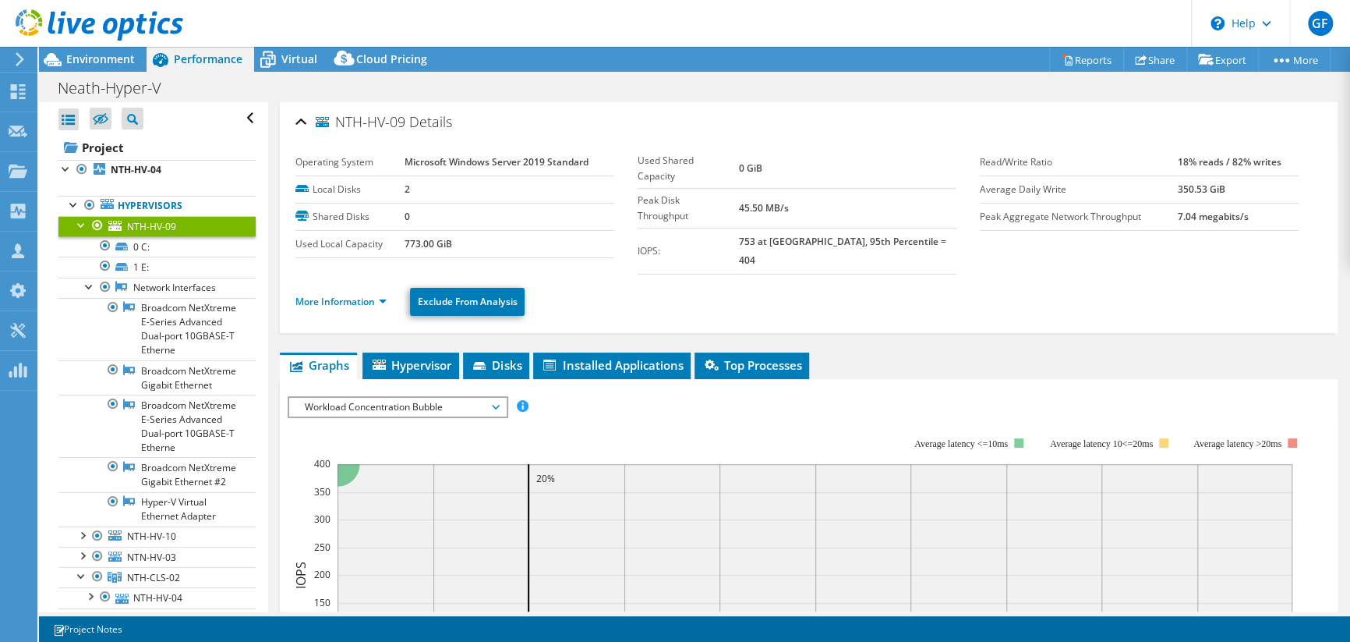
click at [80, 225] on div at bounding box center [82, 224] width 16 height 16
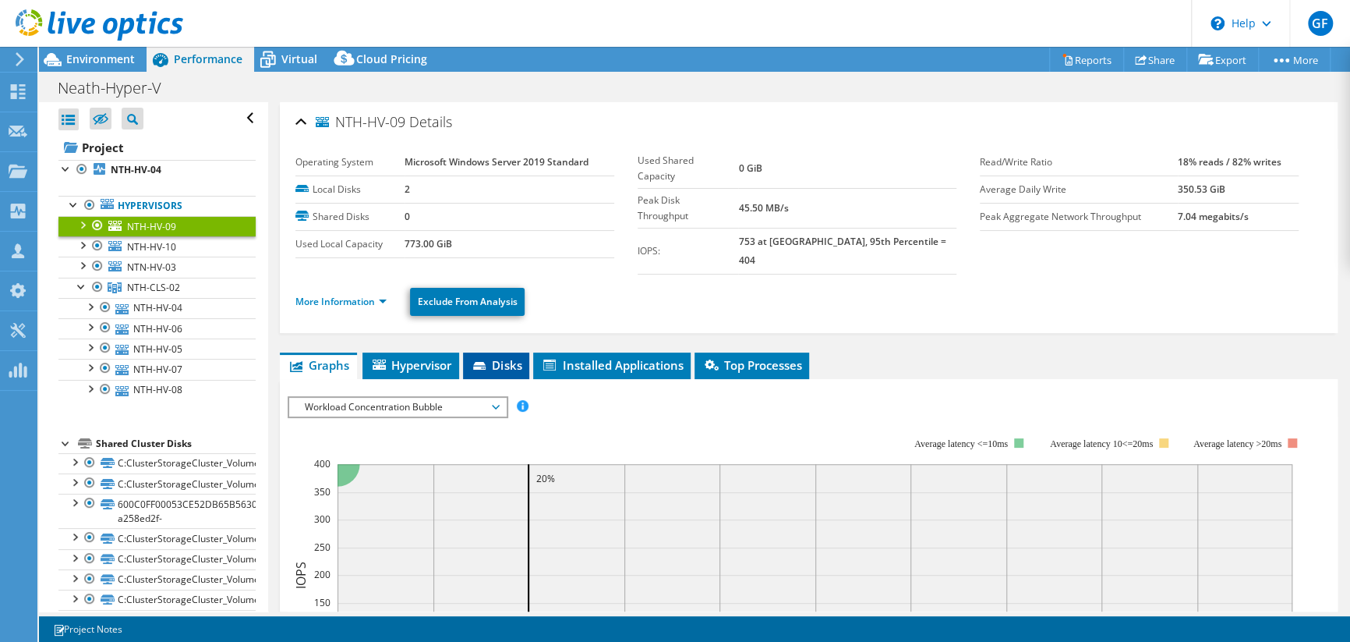
click at [468, 352] on li "Disks" at bounding box center [496, 365] width 66 height 27
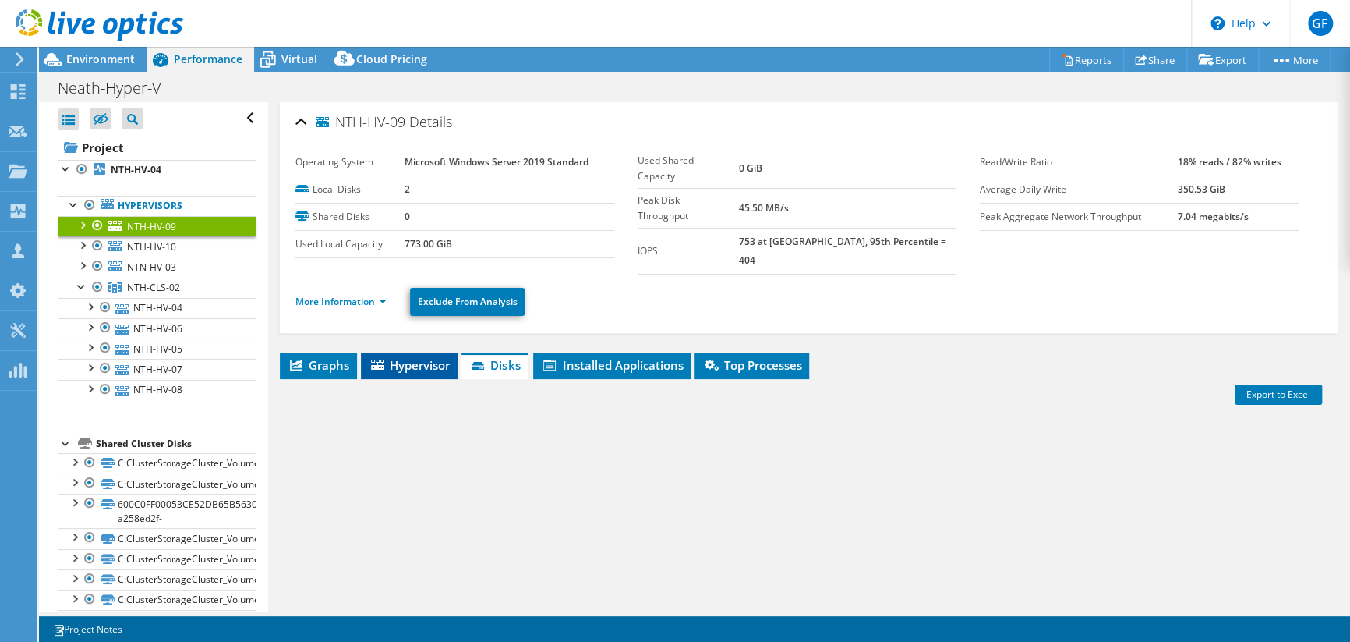
click at [436, 357] on span "Hypervisor" at bounding box center [409, 365] width 81 height 16
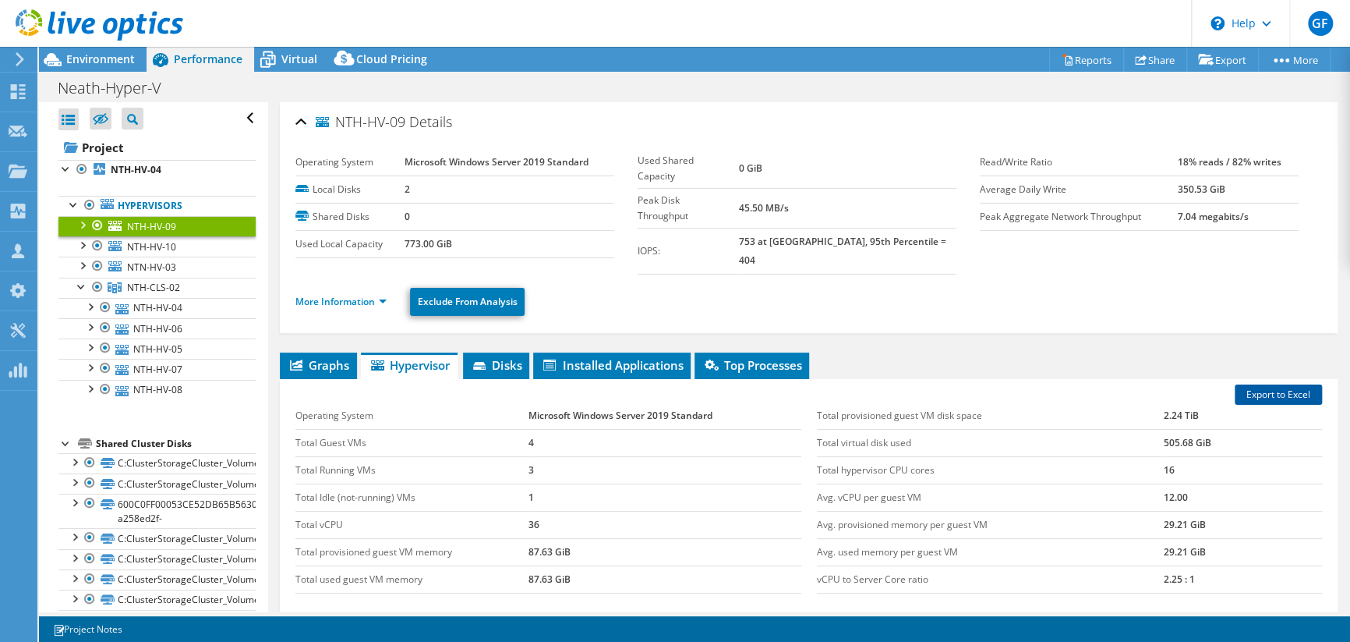
click at [1239, 384] on link "Export to Excel" at bounding box center [1278, 394] width 87 height 20
click at [155, 292] on span "NTH-CLS-02" at bounding box center [153, 287] width 53 height 13
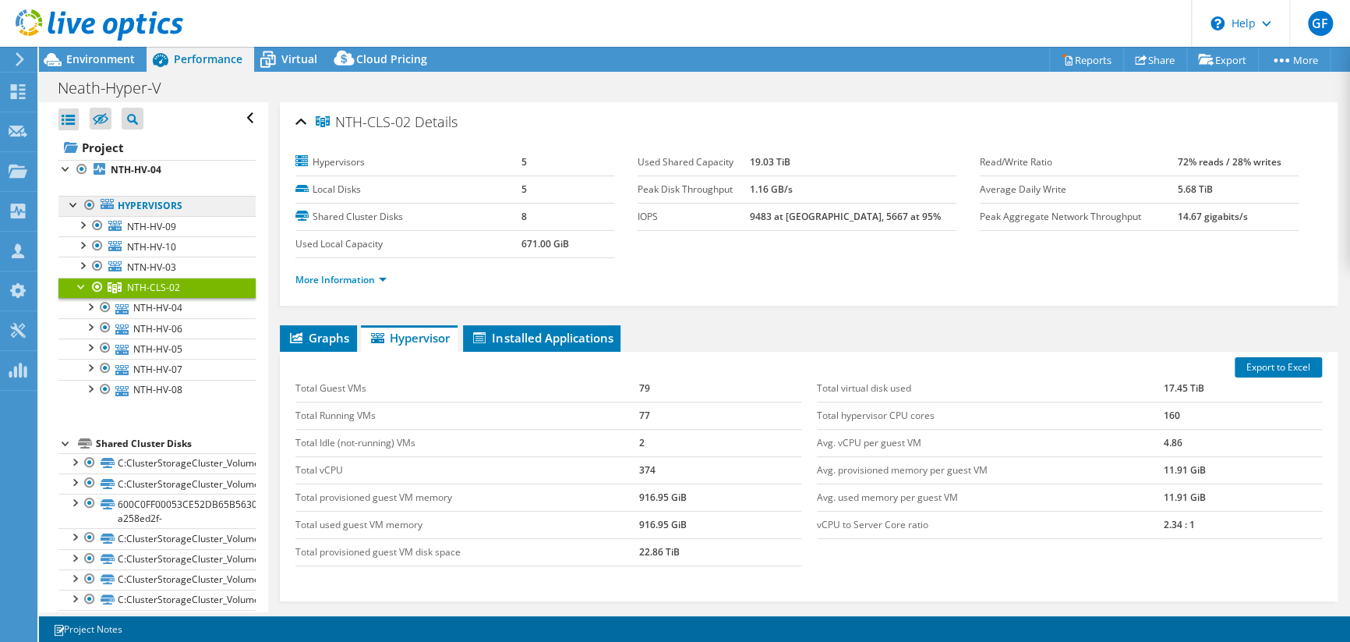
click at [147, 207] on link "Hypervisors" at bounding box center [156, 206] width 197 height 20
click at [139, 222] on span "NTH-HV-09" at bounding box center [151, 226] width 49 height 13
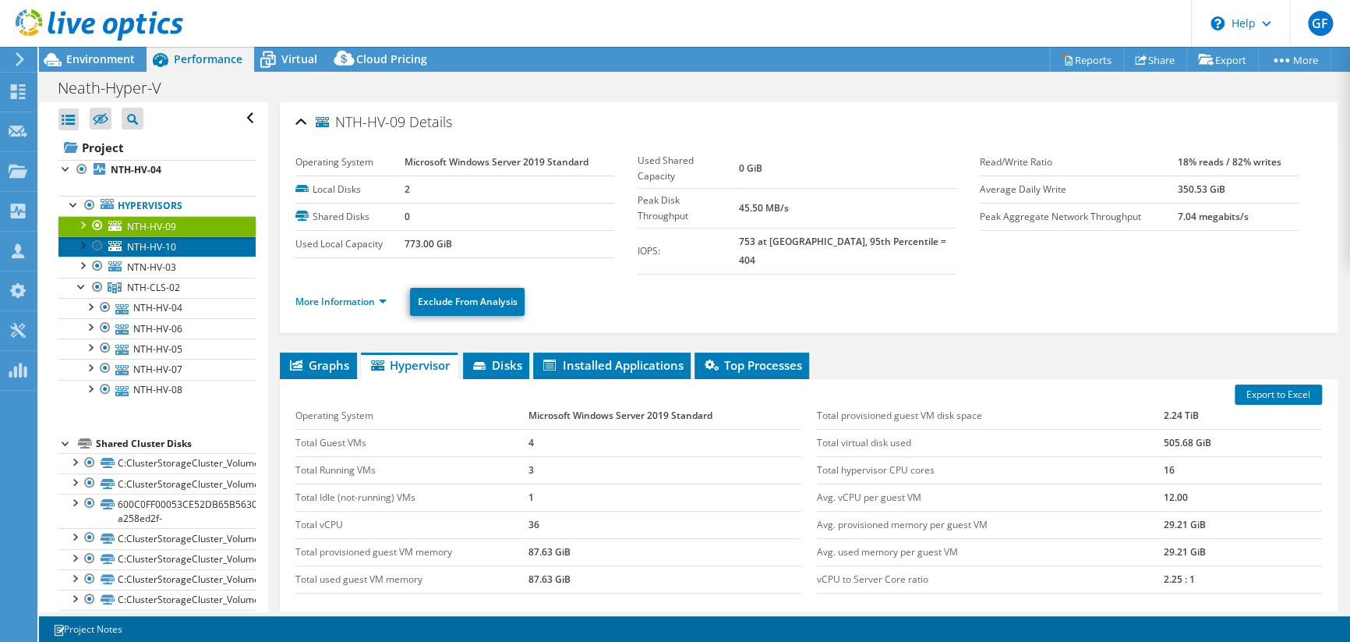
click at [133, 249] on span "NTH-HV-10" at bounding box center [151, 246] width 49 height 13
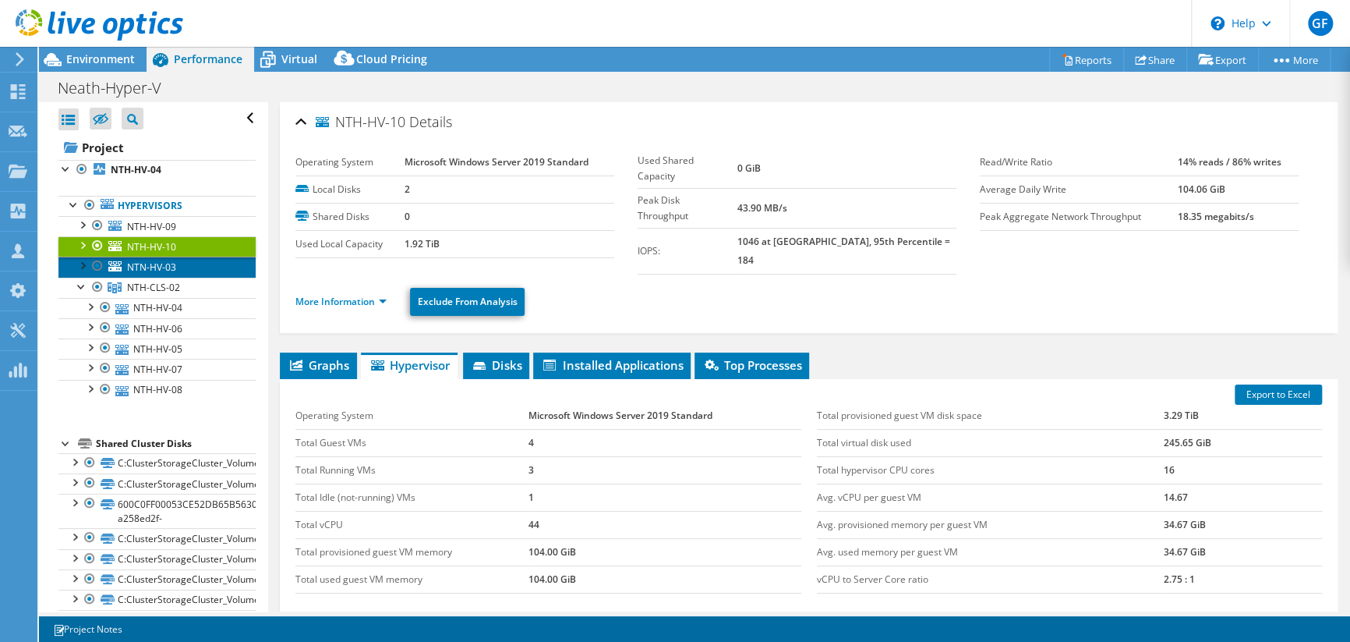
click at [136, 269] on span "NTN-HV-03" at bounding box center [151, 266] width 49 height 13
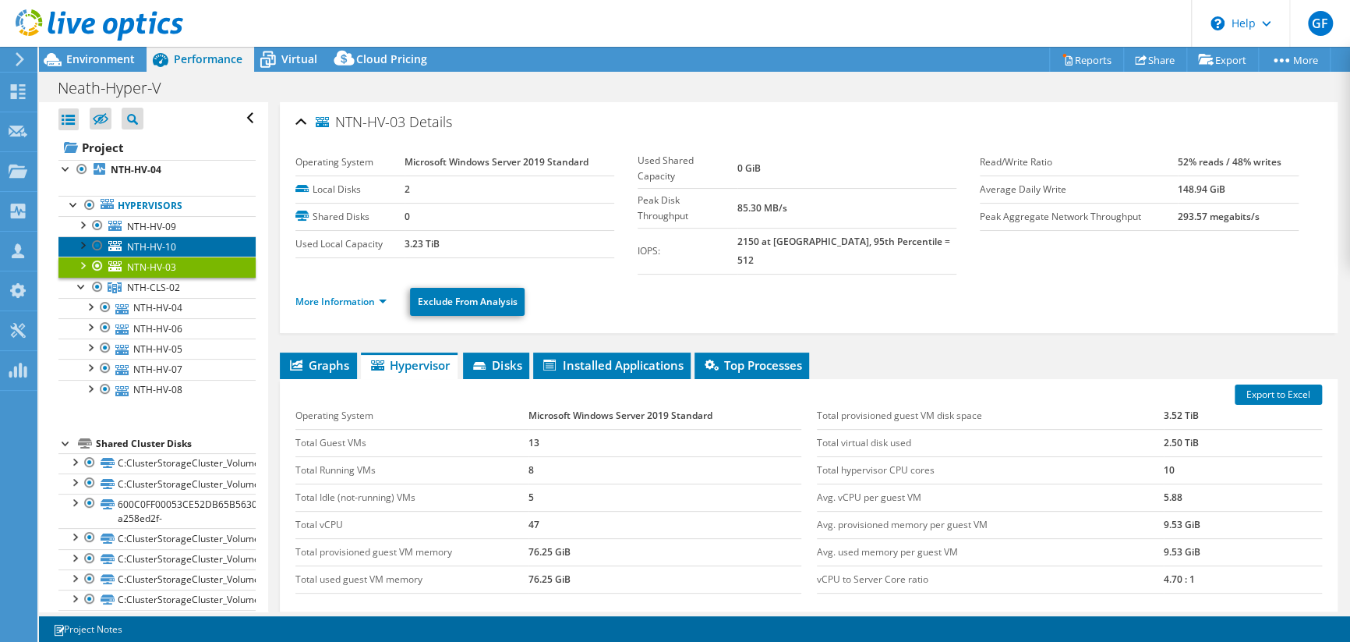
click at [149, 242] on span "NTH-HV-10" at bounding box center [151, 246] width 49 height 13
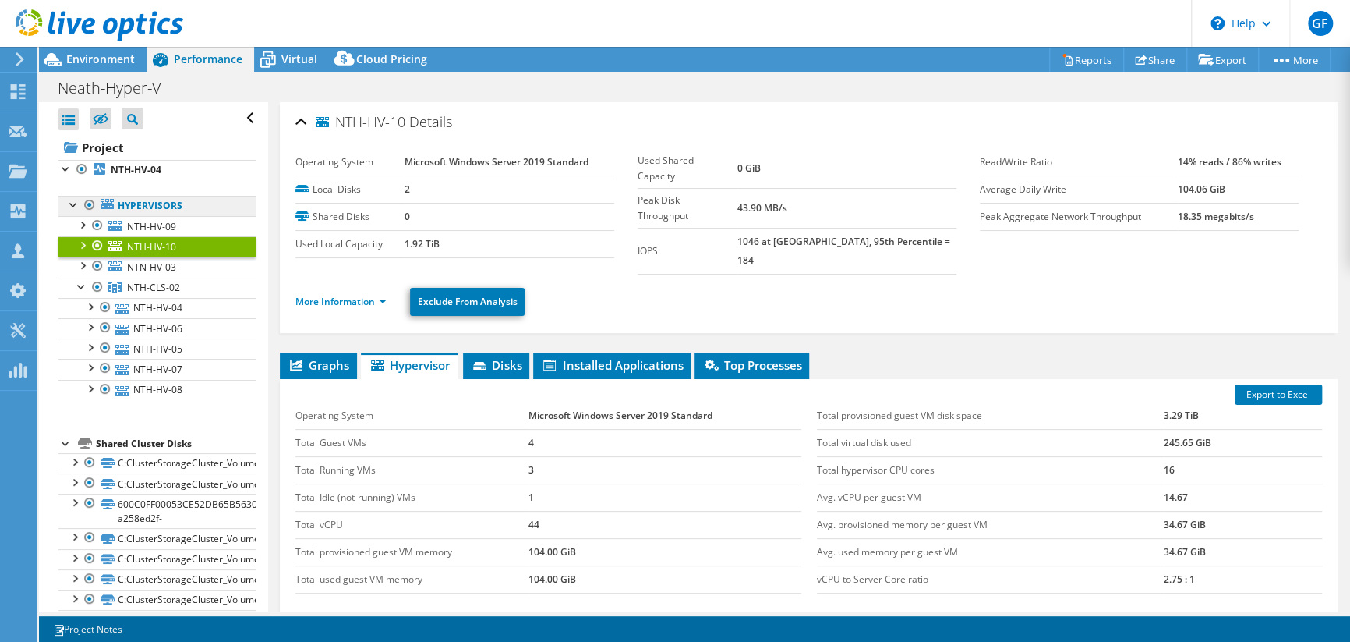
click at [171, 206] on link "Hypervisors" at bounding box center [156, 206] width 197 height 20
click at [161, 223] on span "NTH-HV-09" at bounding box center [151, 226] width 49 height 13
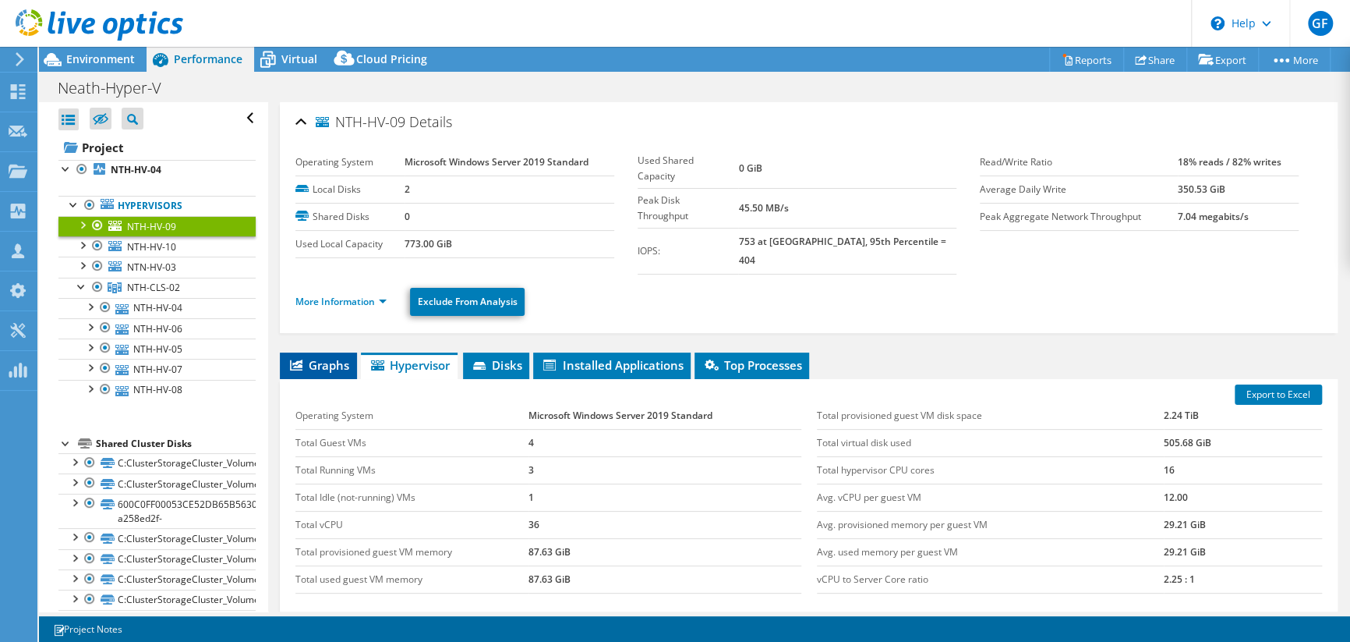
click at [326, 357] on span "Graphs" at bounding box center [319, 365] width 62 height 16
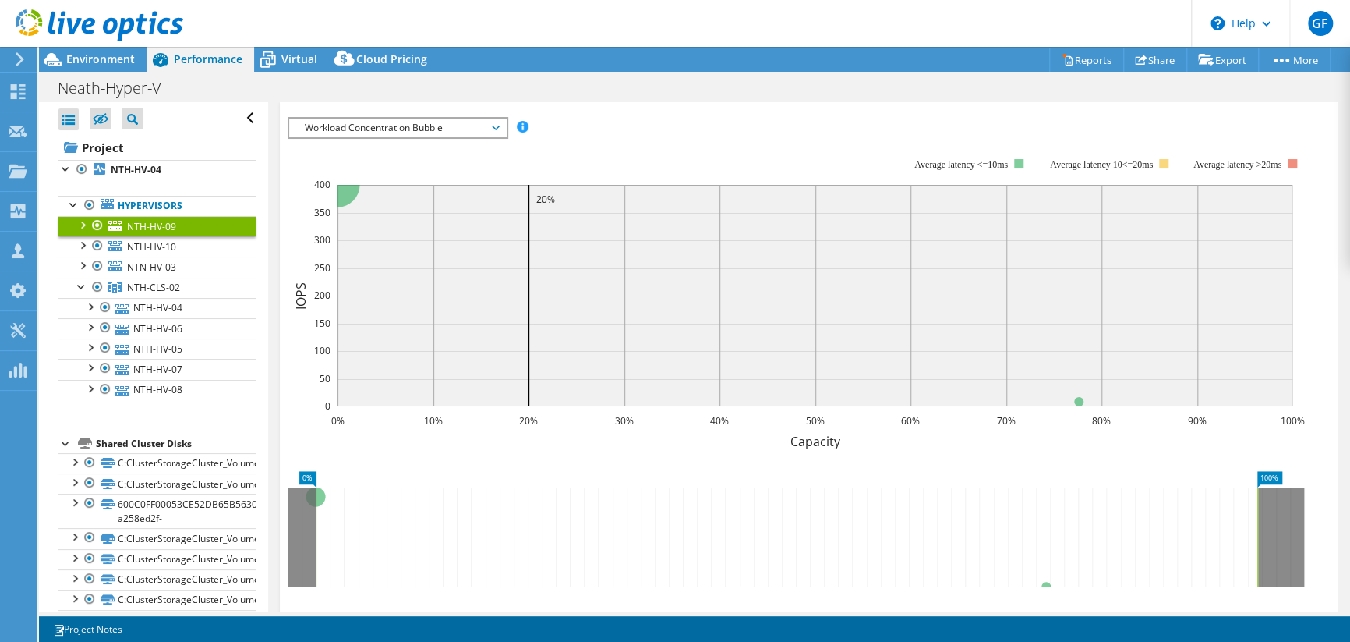
scroll to position [312, 0]
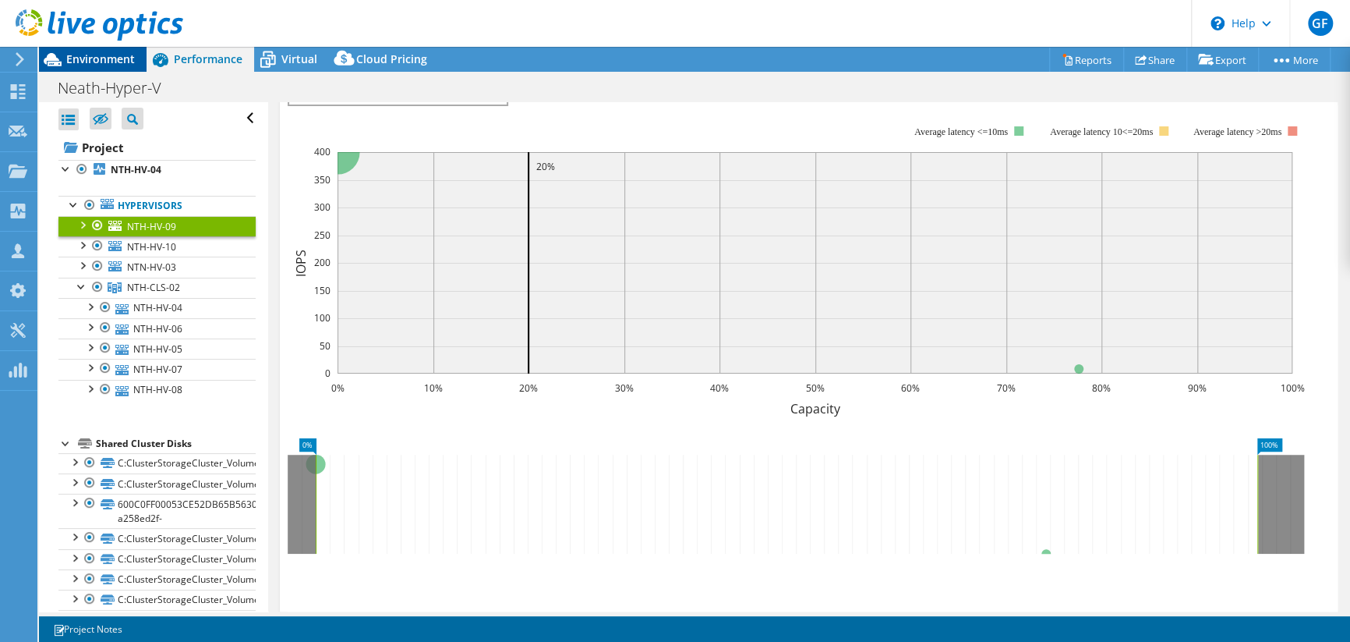
click at [84, 60] on span "Environment" at bounding box center [100, 58] width 69 height 15
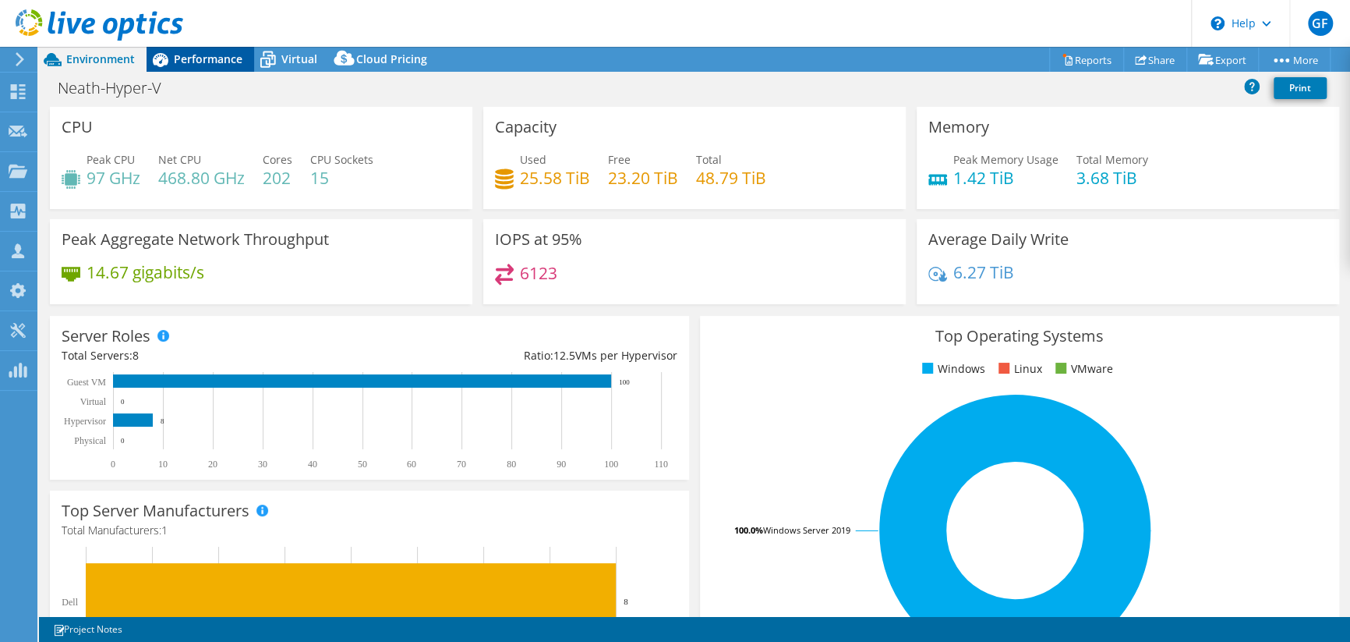
click at [177, 64] on span "Performance" at bounding box center [208, 58] width 69 height 15
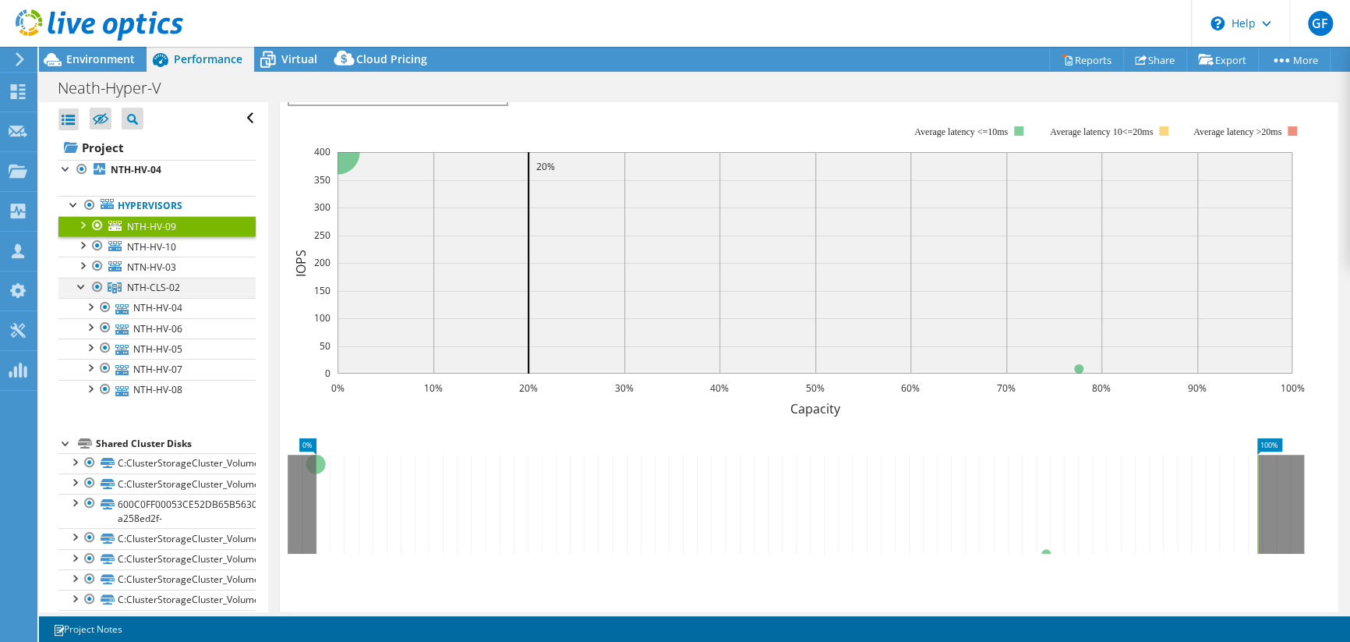
click at [80, 284] on div at bounding box center [82, 286] width 16 height 16
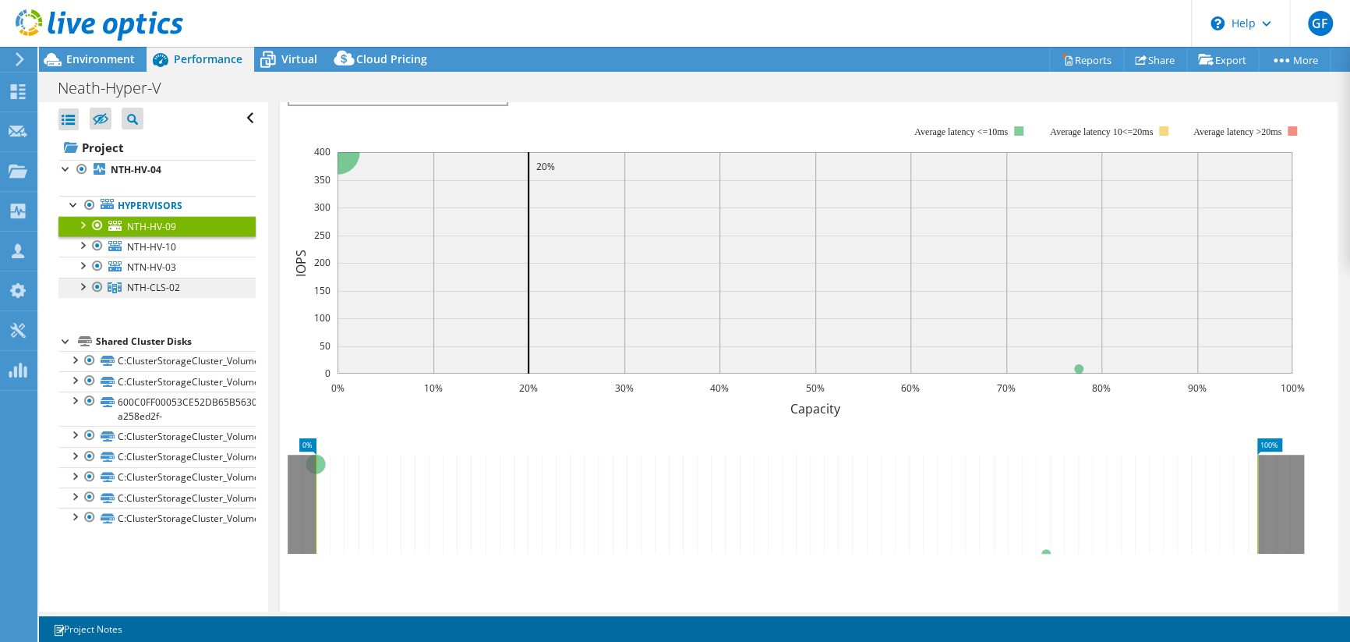
click at [143, 283] on span "NTH-CLS-02" at bounding box center [153, 287] width 53 height 13
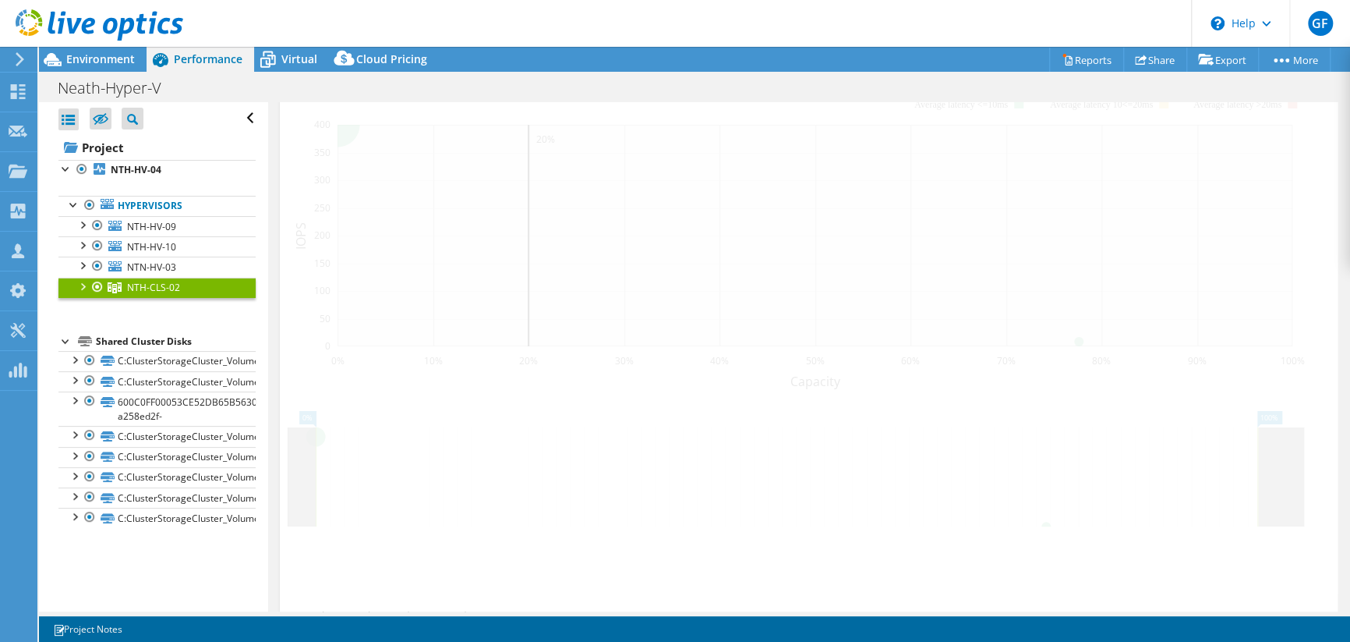
scroll to position [301, 0]
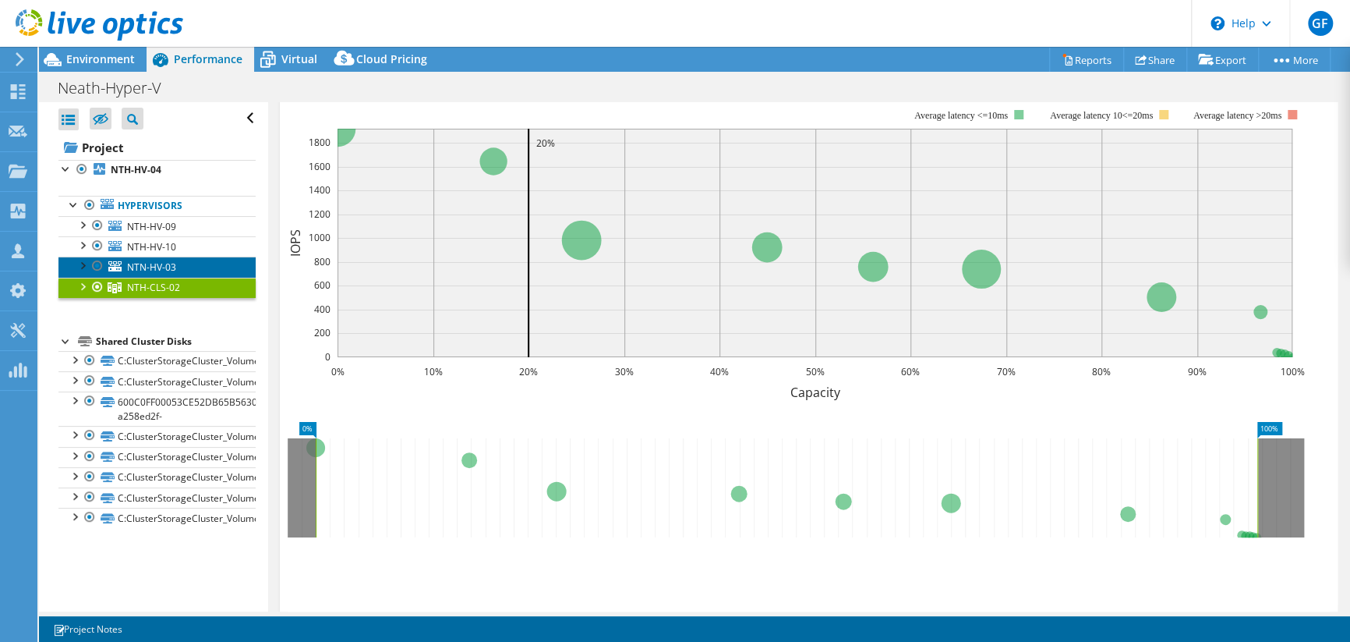
click at [138, 266] on span "NTN-HV-03" at bounding box center [151, 266] width 49 height 13
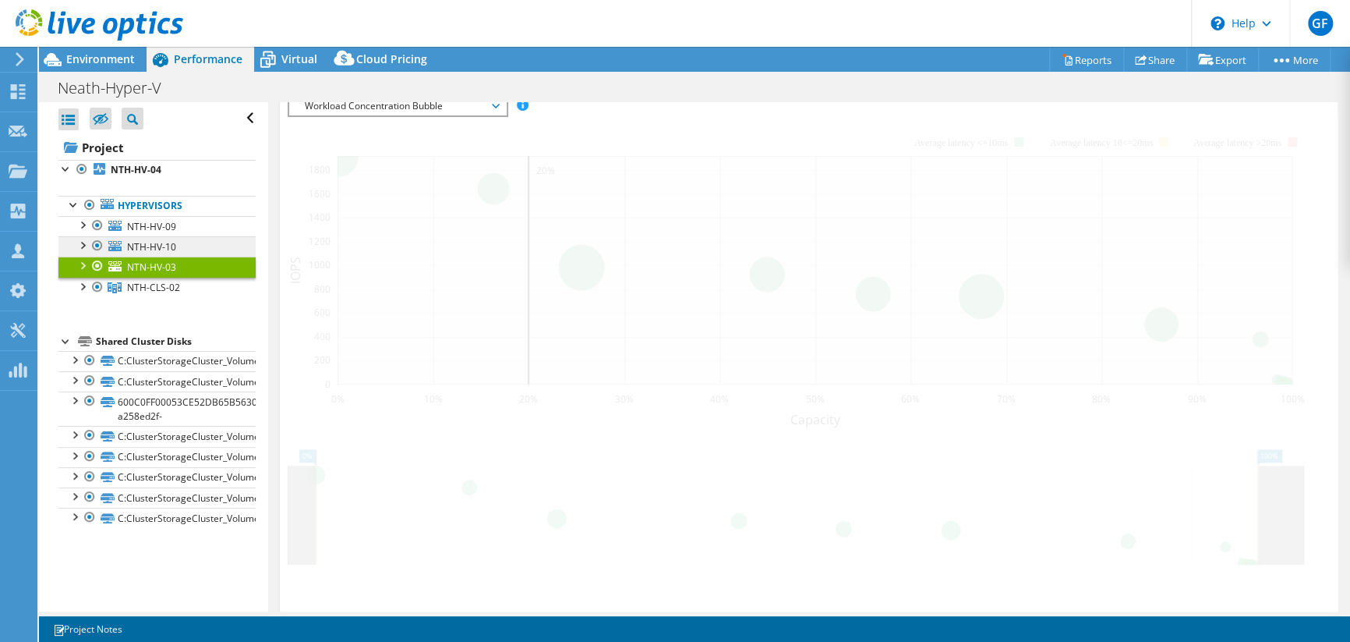
scroll to position [312, 0]
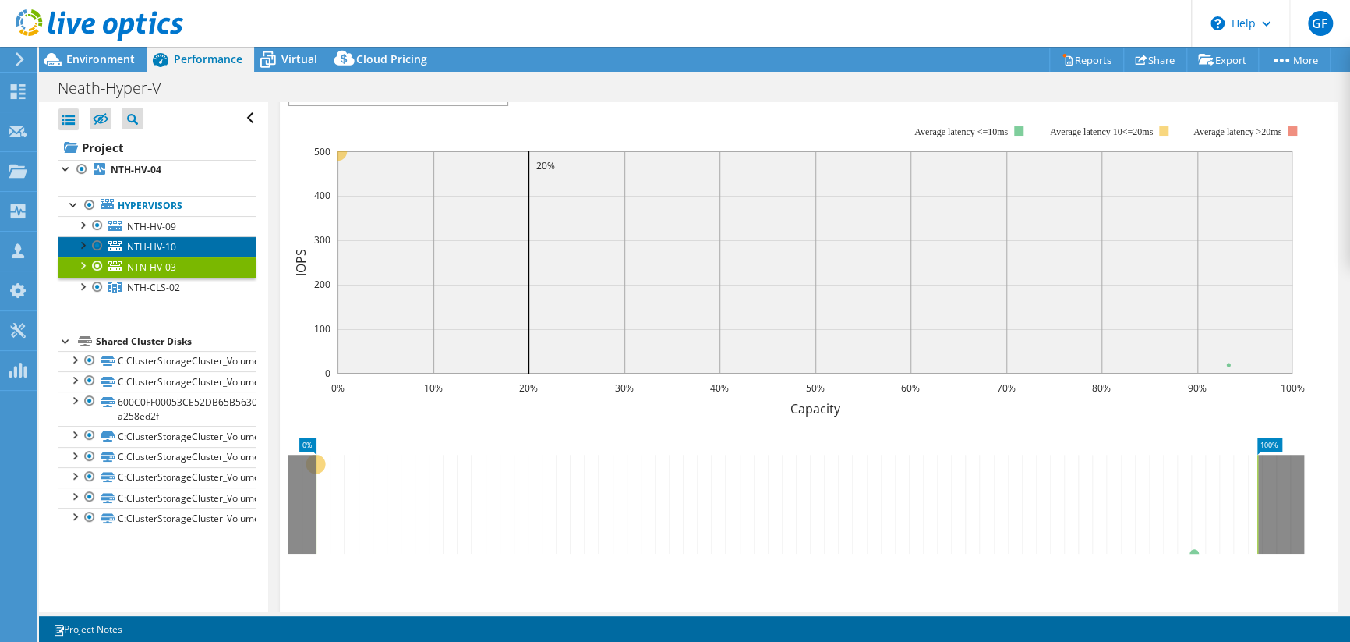
click at [145, 245] on span "NTH-HV-10" at bounding box center [151, 246] width 49 height 13
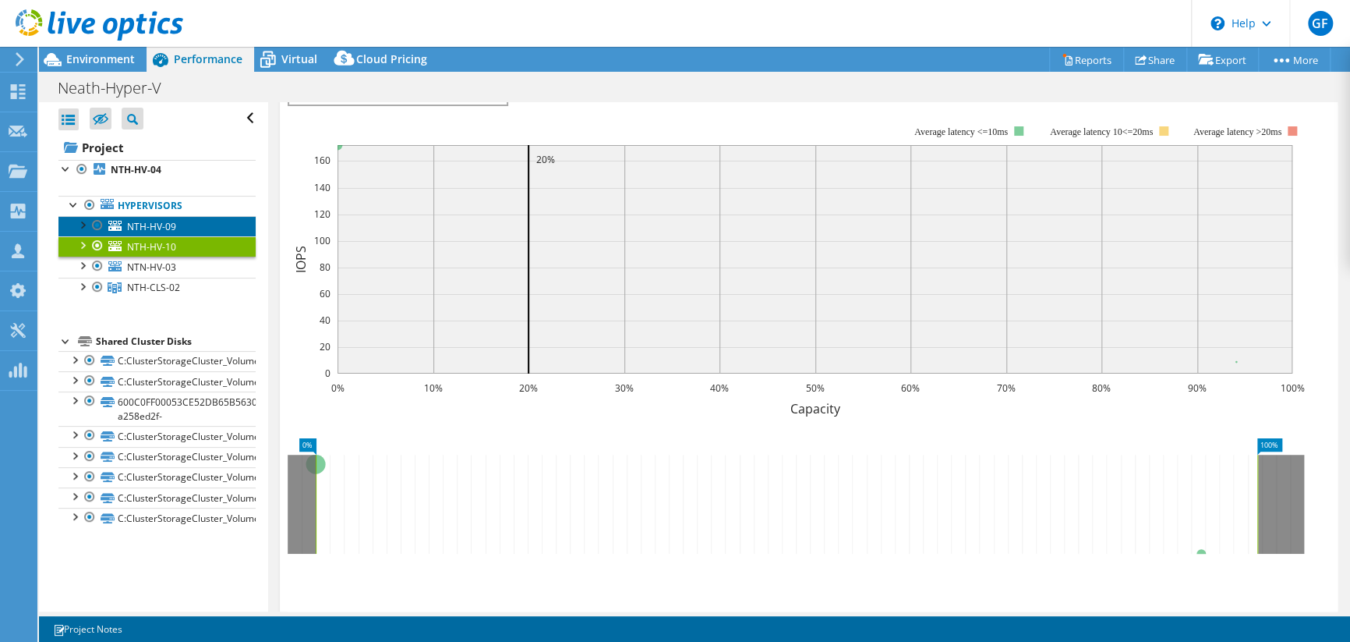
click at [148, 220] on span "NTH-HV-09" at bounding box center [151, 226] width 49 height 13
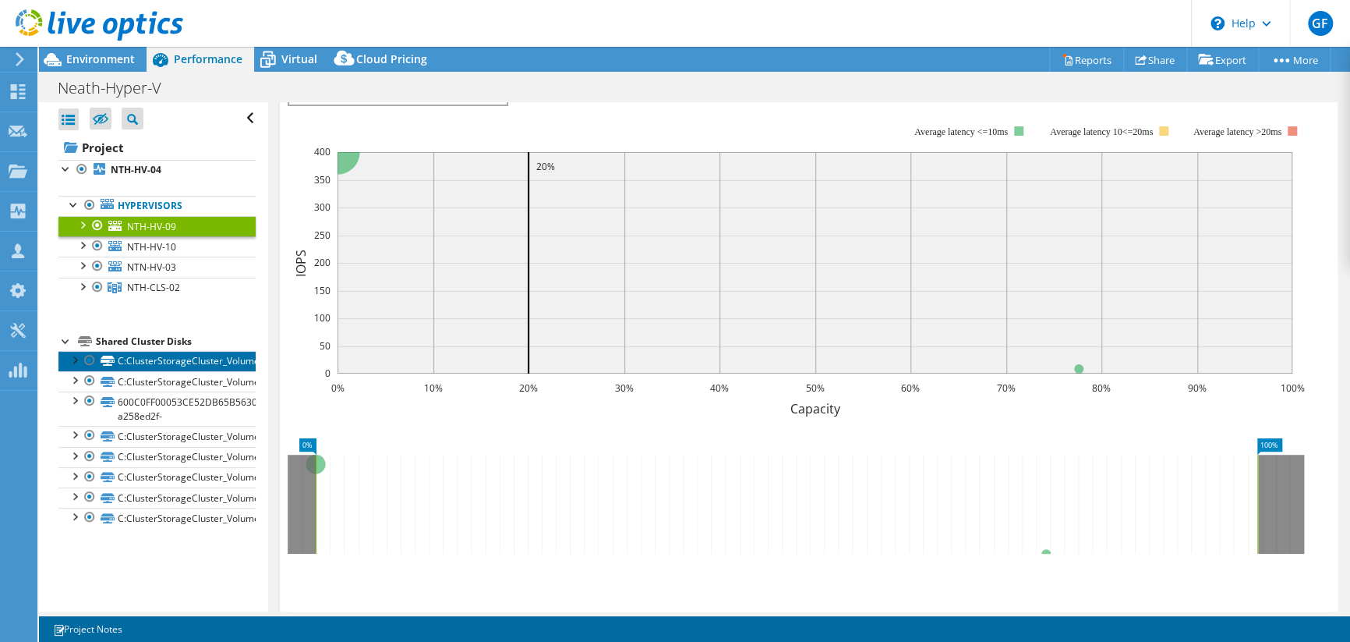
click at [161, 362] on link "C:ClusterStorageCluster_Volume_01" at bounding box center [156, 361] width 197 height 20
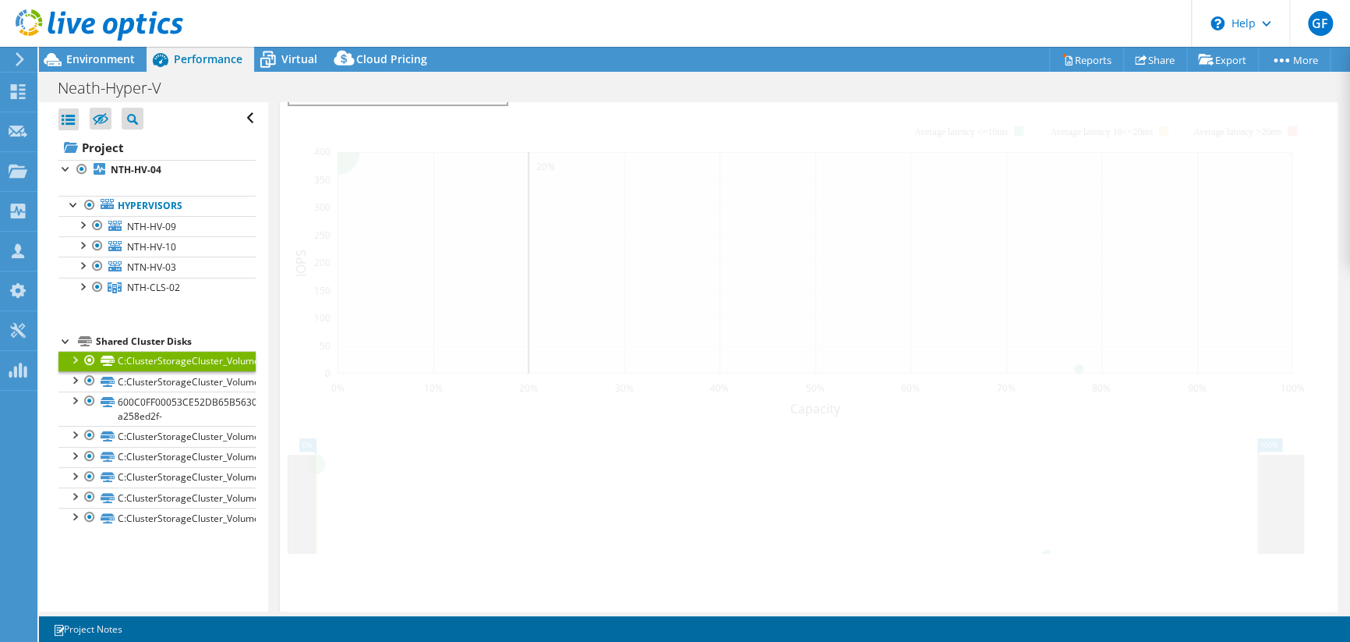
scroll to position [393, 0]
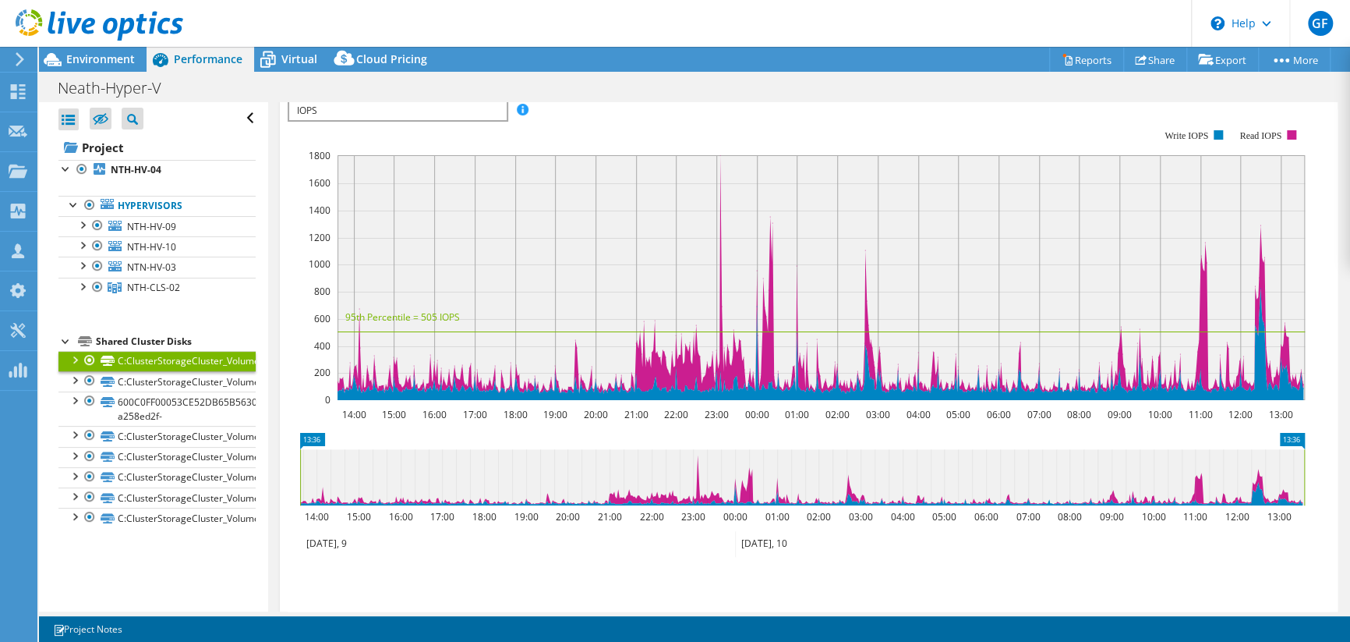
click at [74, 355] on div at bounding box center [74, 359] width 16 height 16
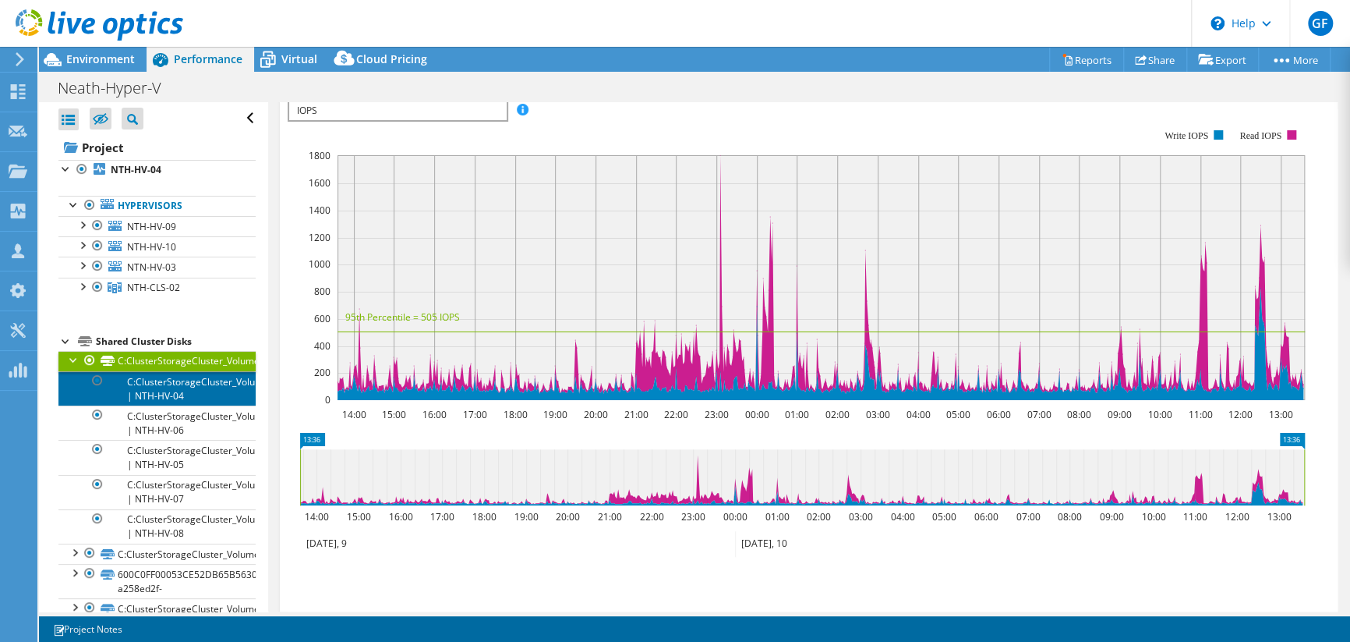
click at [183, 387] on link "C:ClusterStorageCluster_Volume_01 | NTH-HV-04" at bounding box center [156, 388] width 197 height 34
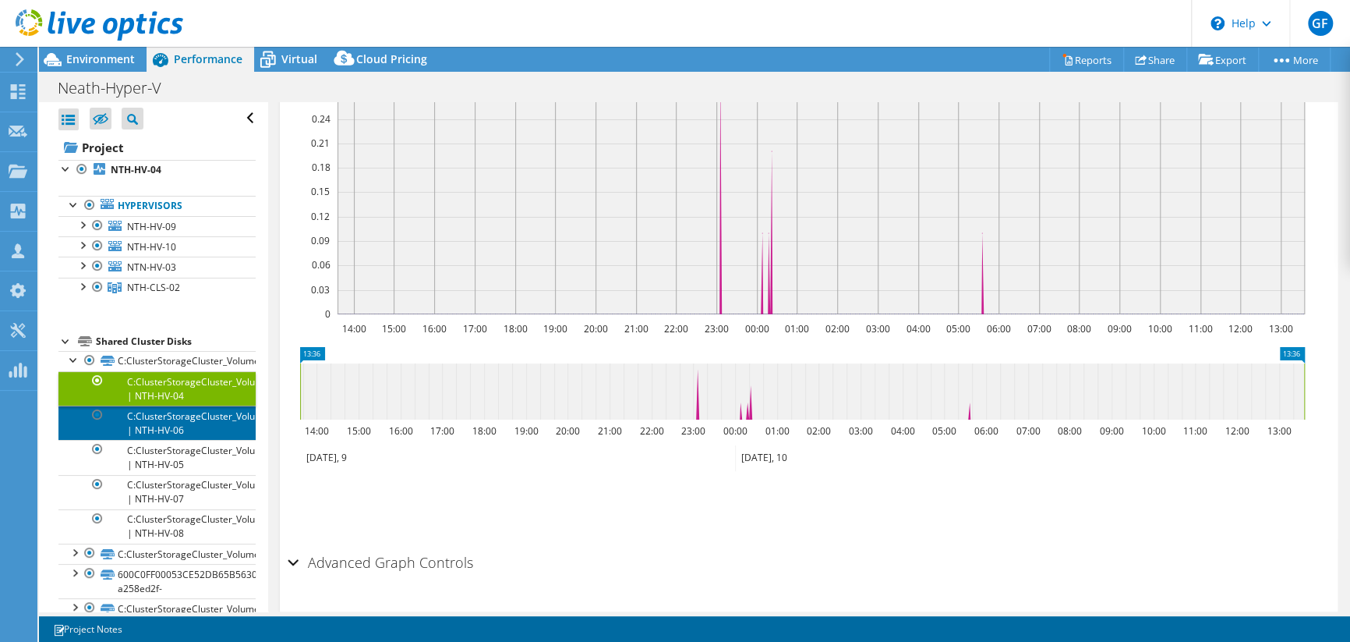
scroll to position [338, 0]
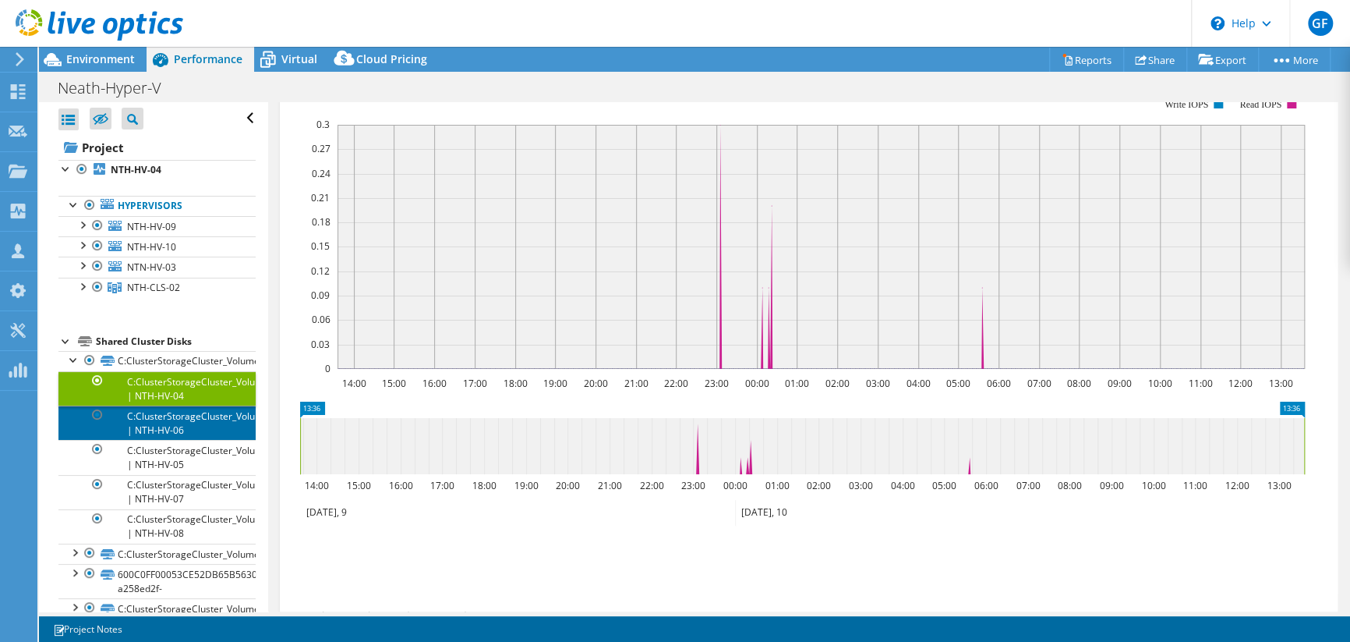
click at [168, 432] on link "C:ClusterStorageCluster_Volume_01 | NTH-HV-06" at bounding box center [156, 422] width 197 height 34
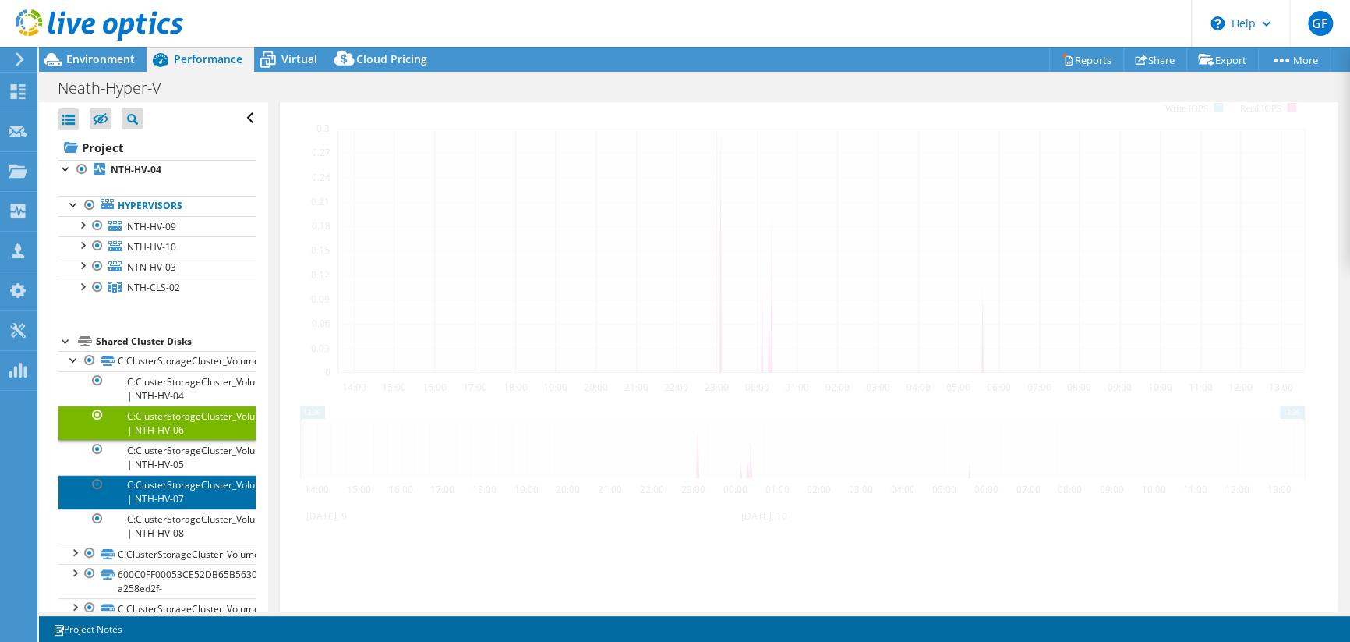
click at [160, 475] on link "C:ClusterStorageCluster_Volume_01 | NTH-HV-07" at bounding box center [156, 492] width 197 height 34
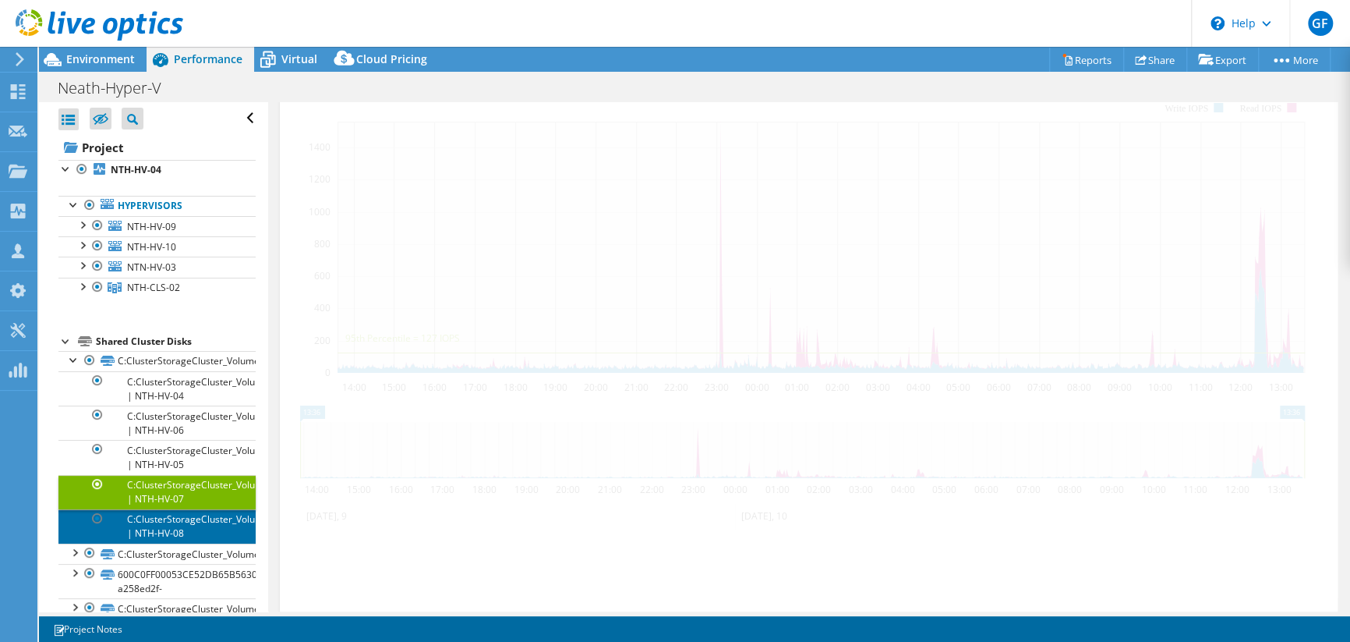
click at [159, 527] on link "C:ClusterStorageCluster_Volume_01 | NTH-HV-08" at bounding box center [156, 526] width 197 height 34
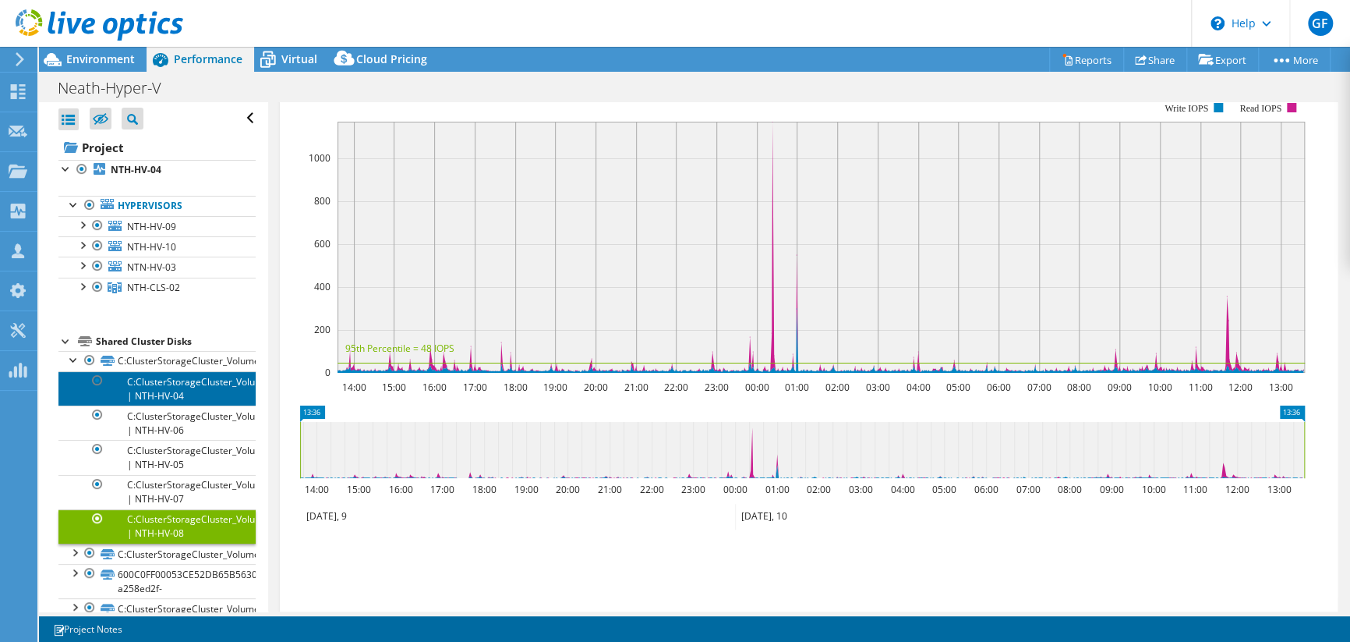
click at [159, 371] on link "C:ClusterStorageCluster_Volume_01 | NTH-HV-04" at bounding box center [156, 388] width 197 height 34
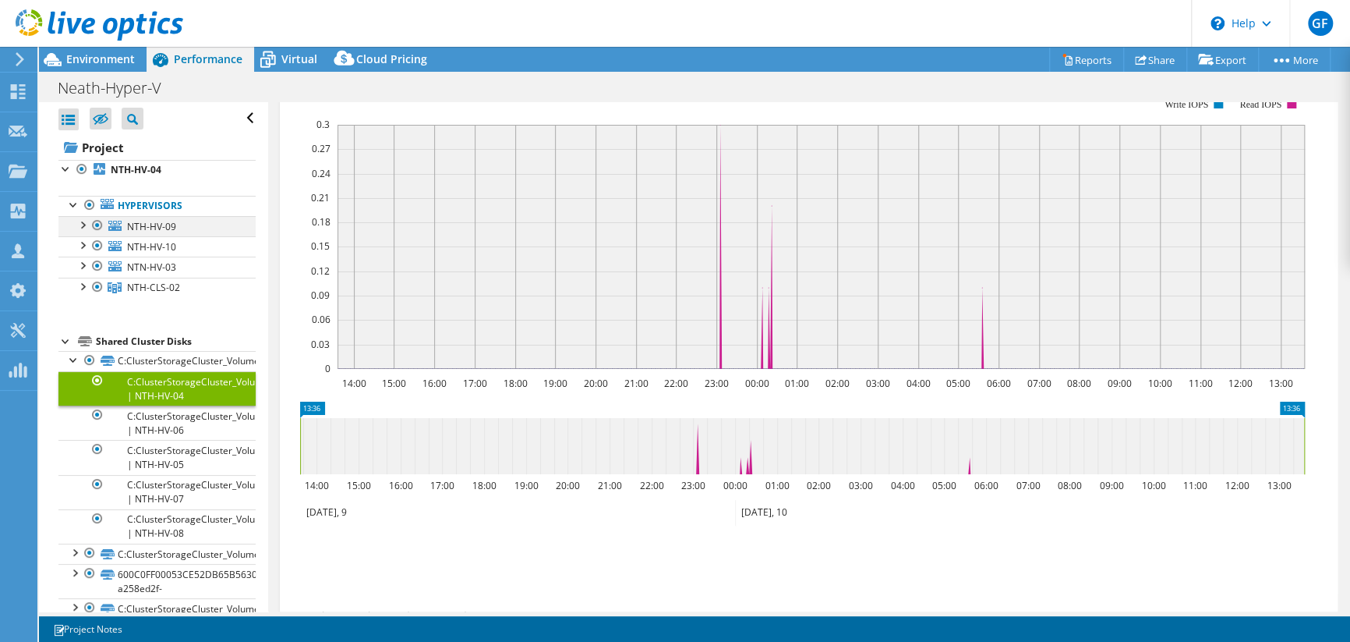
click at [80, 225] on div at bounding box center [82, 224] width 16 height 16
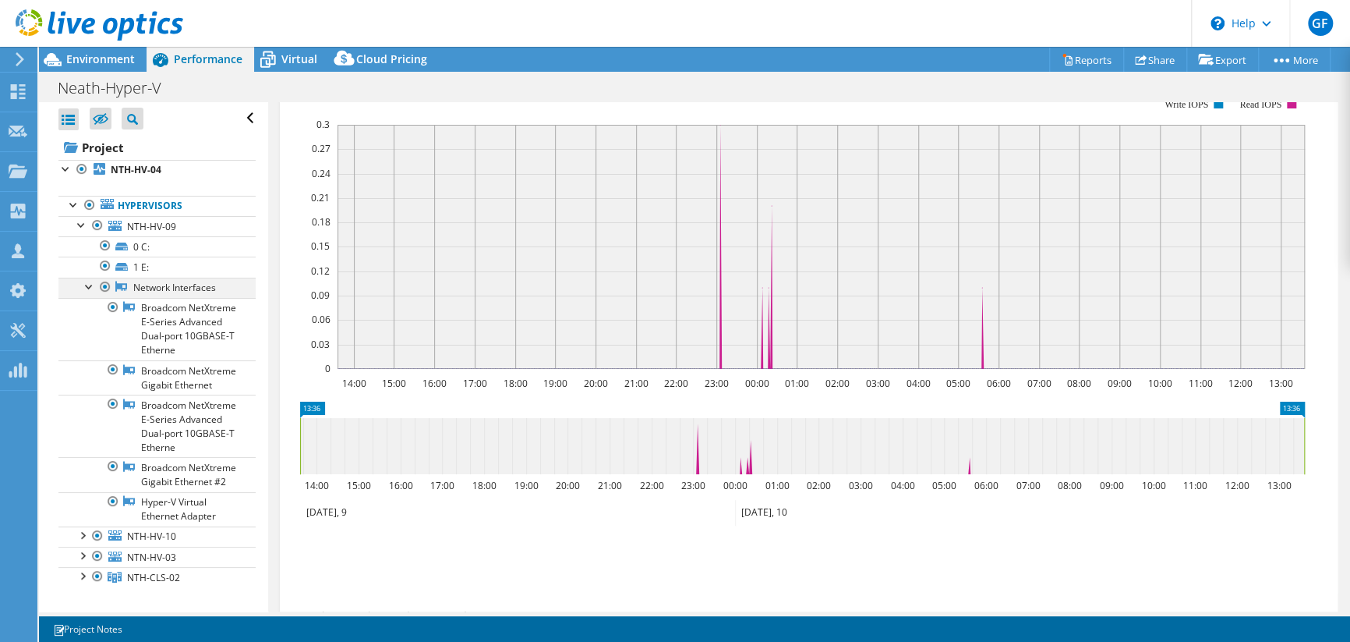
click at [87, 285] on div at bounding box center [90, 286] width 16 height 16
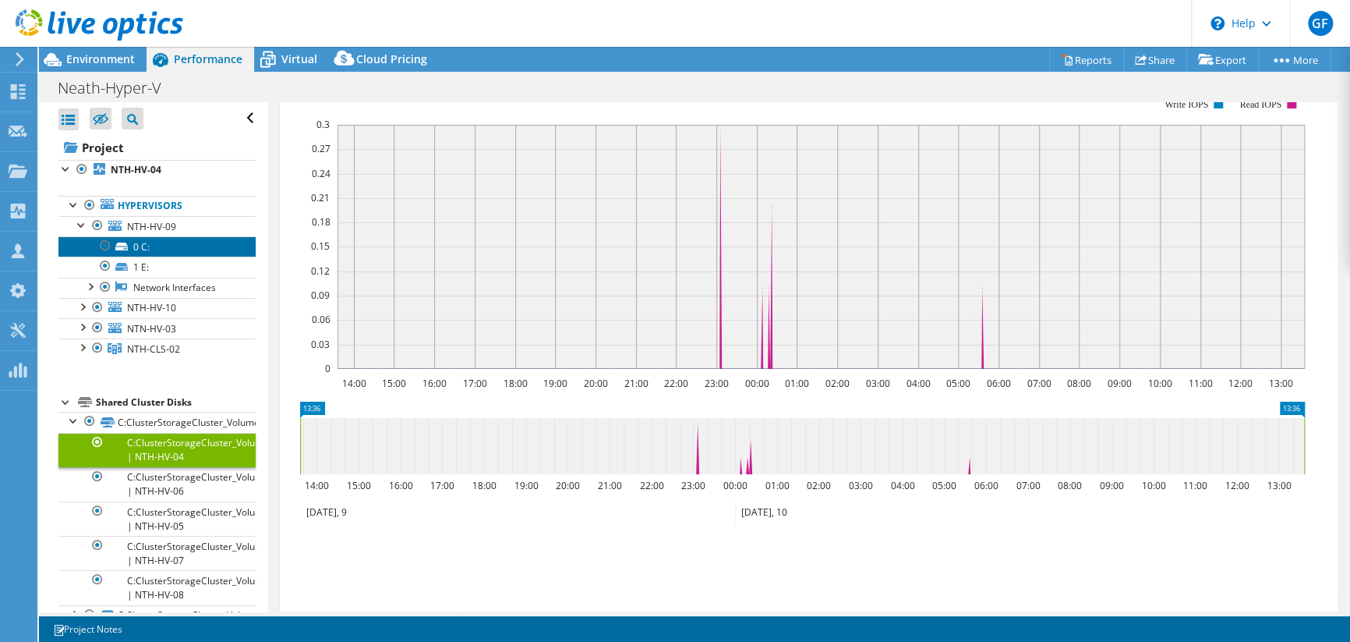
click at [133, 247] on link "0 C:" at bounding box center [156, 246] width 197 height 20
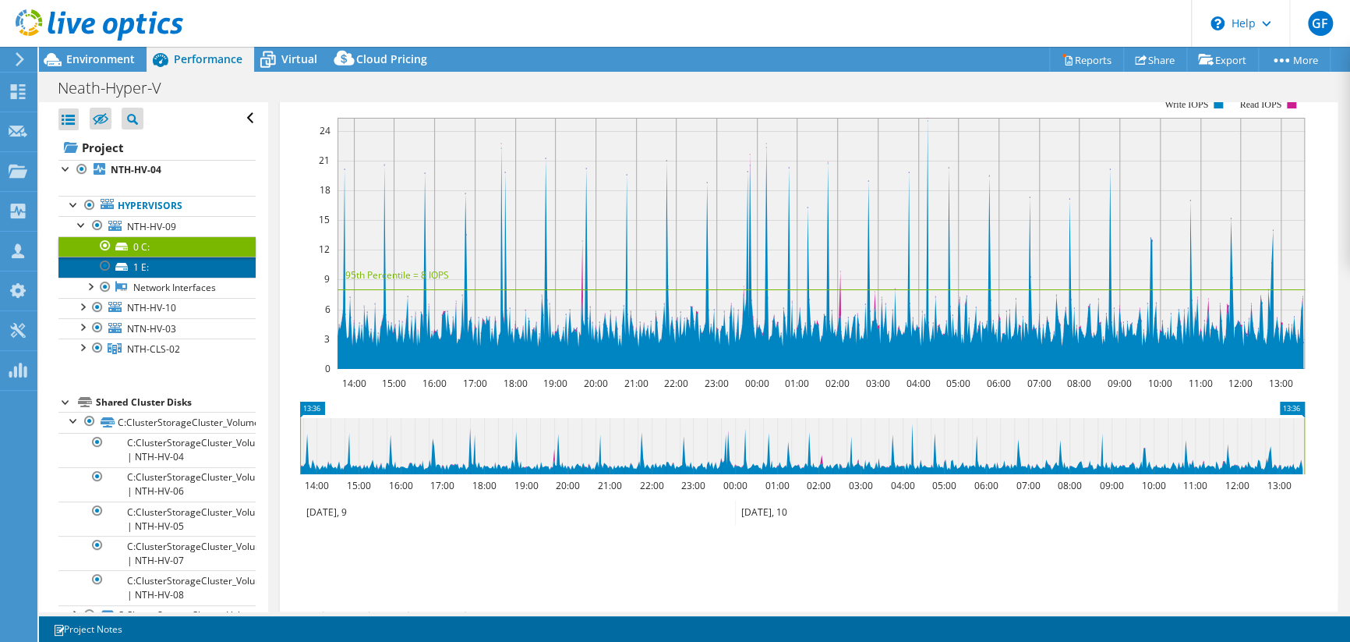
click at [139, 269] on link "1 E:" at bounding box center [156, 266] width 197 height 20
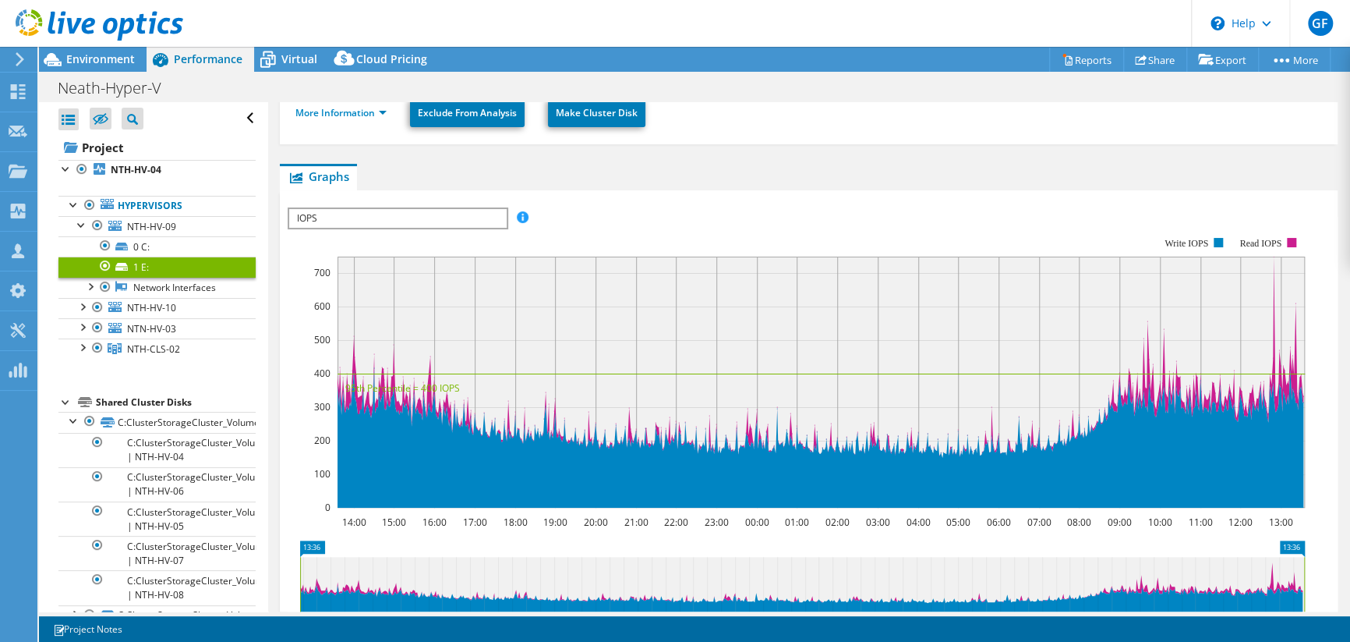
scroll to position [182, 0]
